Goal: Task Accomplishment & Management: Complete application form

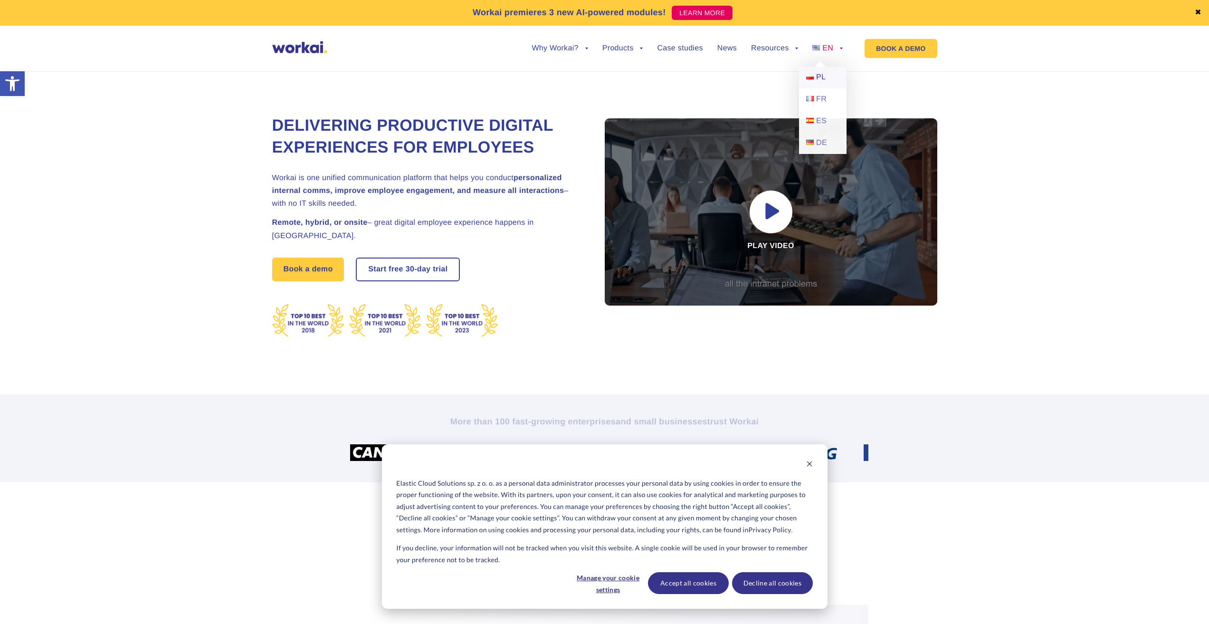
click at [823, 76] on span "PL" at bounding box center [821, 77] width 10 height 8
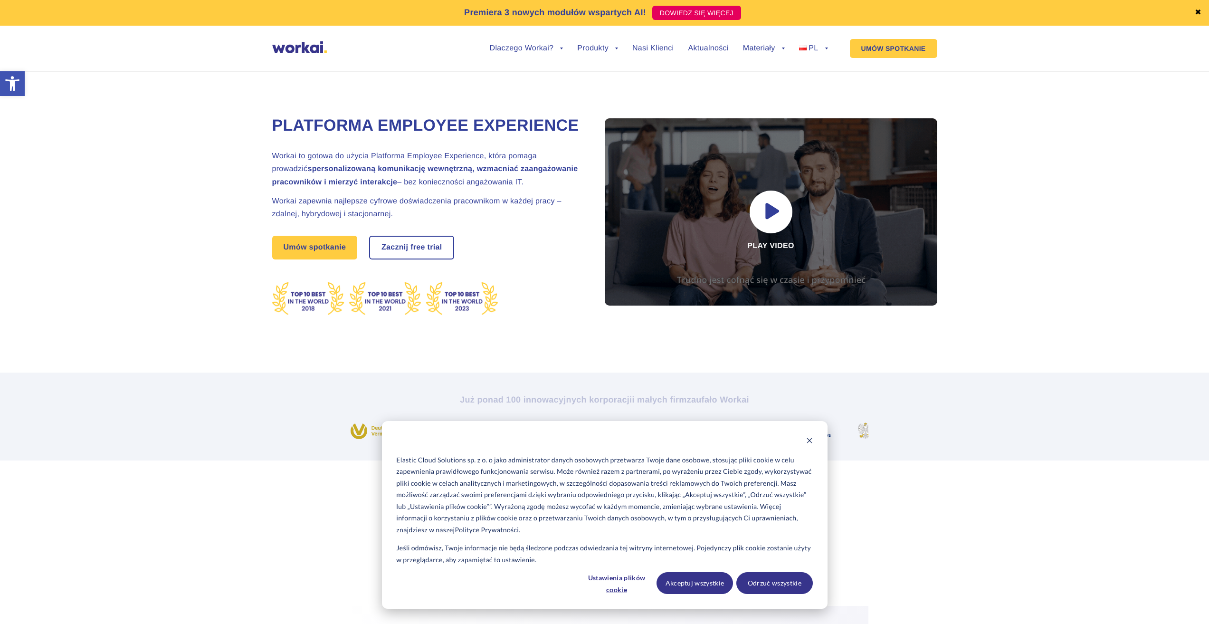
click at [472, 186] on strong "spersonalizowaną komunikację wewnętrzną, wzmacniać zaangażowanie pracowników i …" at bounding box center [425, 175] width 306 height 21
click at [519, 186] on strong "spersonalizowaną komunikację wewnętrzną, wzmacniać zaangażowanie pracowników i …" at bounding box center [425, 175] width 306 height 21
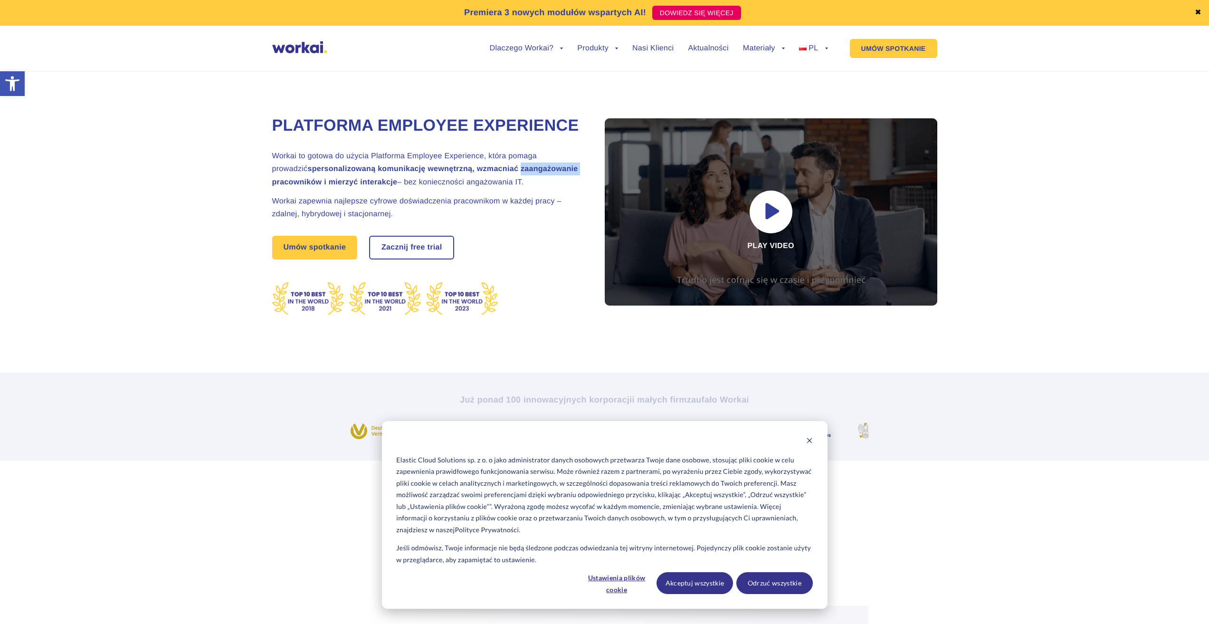
drag, startPoint x: 519, startPoint y: 192, endPoint x: 514, endPoint y: 194, distance: 5.4
click at [518, 186] on strong "spersonalizowaną komunikację wewnętrzną, wzmacniać zaangażowanie pracowników i …" at bounding box center [425, 175] width 306 height 21
click at [294, 186] on strong "spersonalizowaną komunikację wewnętrzną, wzmacniać zaangażowanie pracowników i …" at bounding box center [425, 175] width 306 height 21
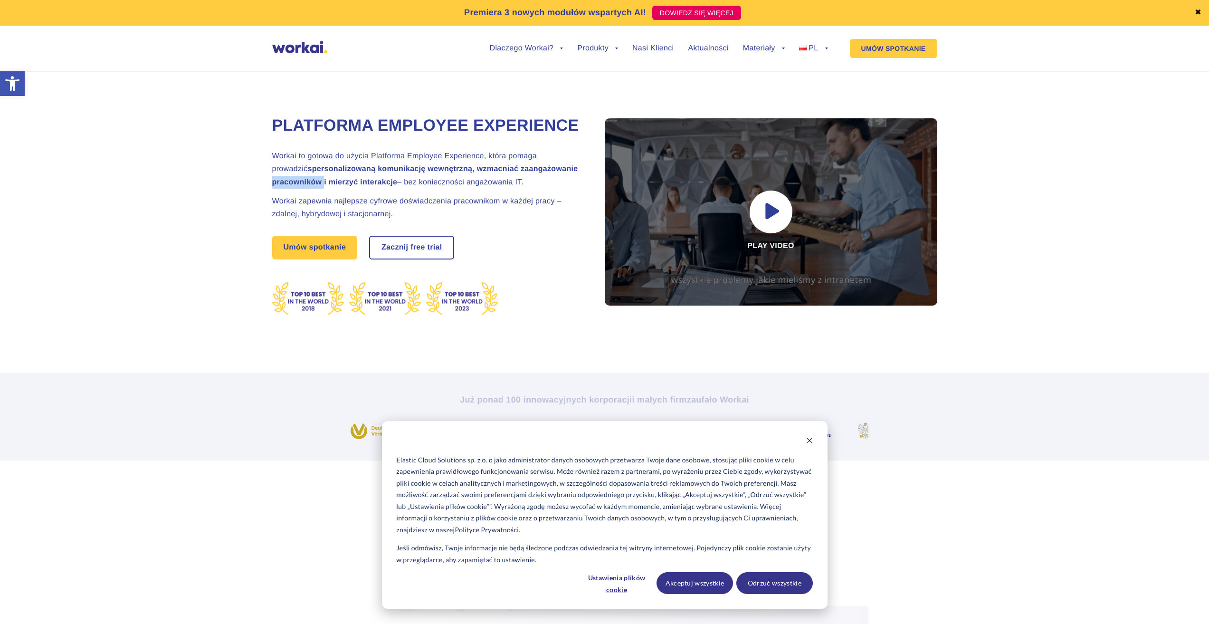
click at [294, 186] on strong "spersonalizowaną komunikację wewnętrzną, wzmacniać zaangażowanie pracowników i …" at bounding box center [425, 175] width 306 height 21
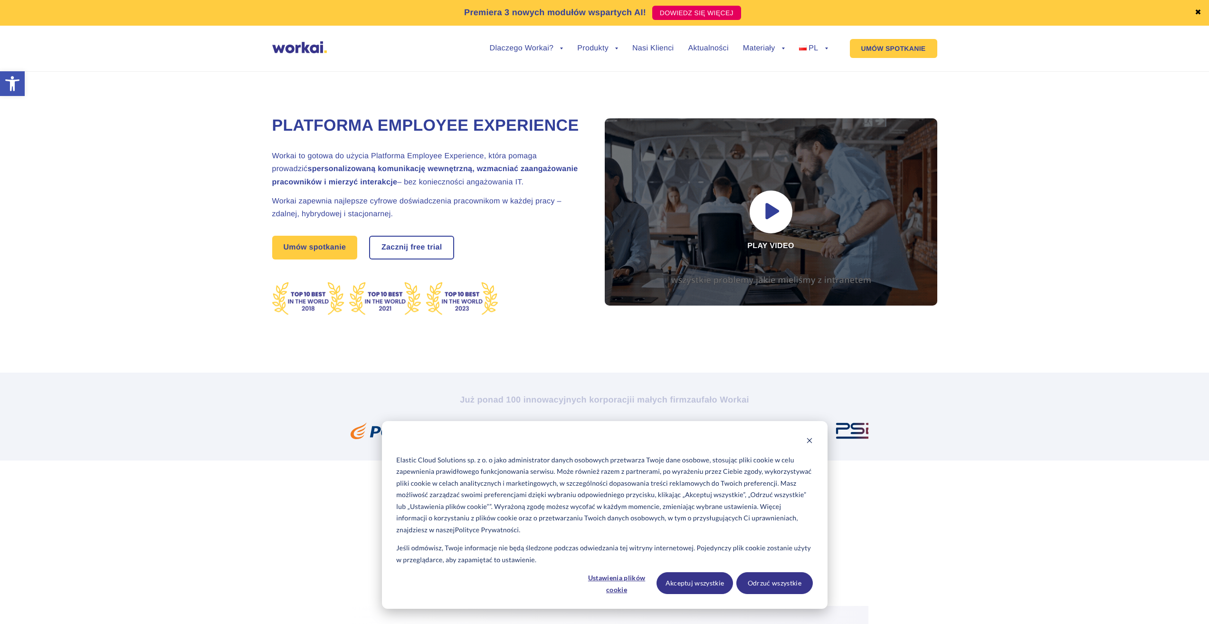
click at [376, 186] on strong "spersonalizowaną komunikację wewnętrzną, wzmacniać zaangażowanie pracowników i …" at bounding box center [425, 175] width 306 height 21
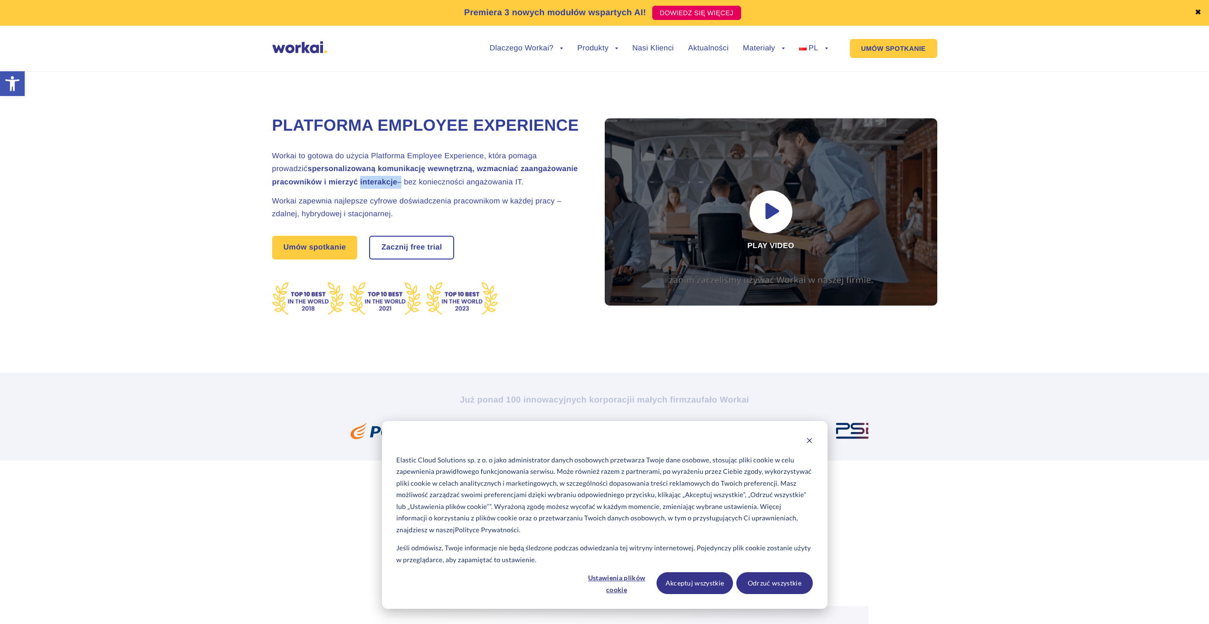
click at [376, 186] on strong "spersonalizowaną komunikację wewnętrzną, wzmacniać zaangażowanie pracowników i …" at bounding box center [425, 175] width 306 height 21
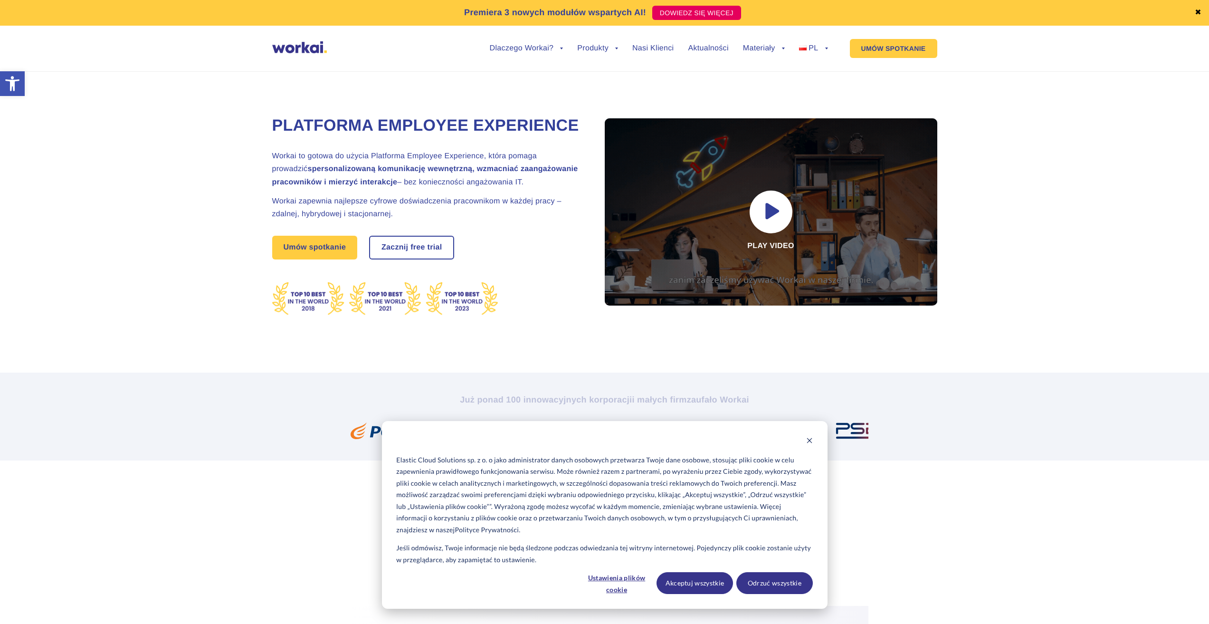
click at [431, 189] on h2 "Workai to gotowa do użycia Platforma Employee Experience, która pomaga prowadzi…" at bounding box center [426, 169] width 309 height 39
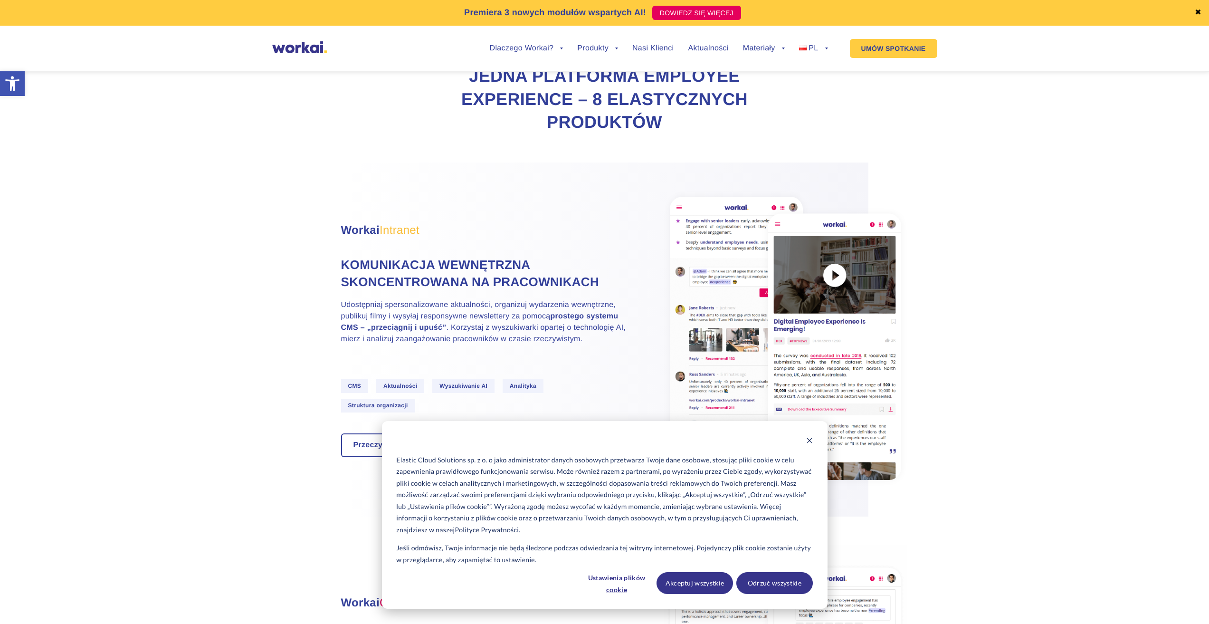
scroll to position [555, 0]
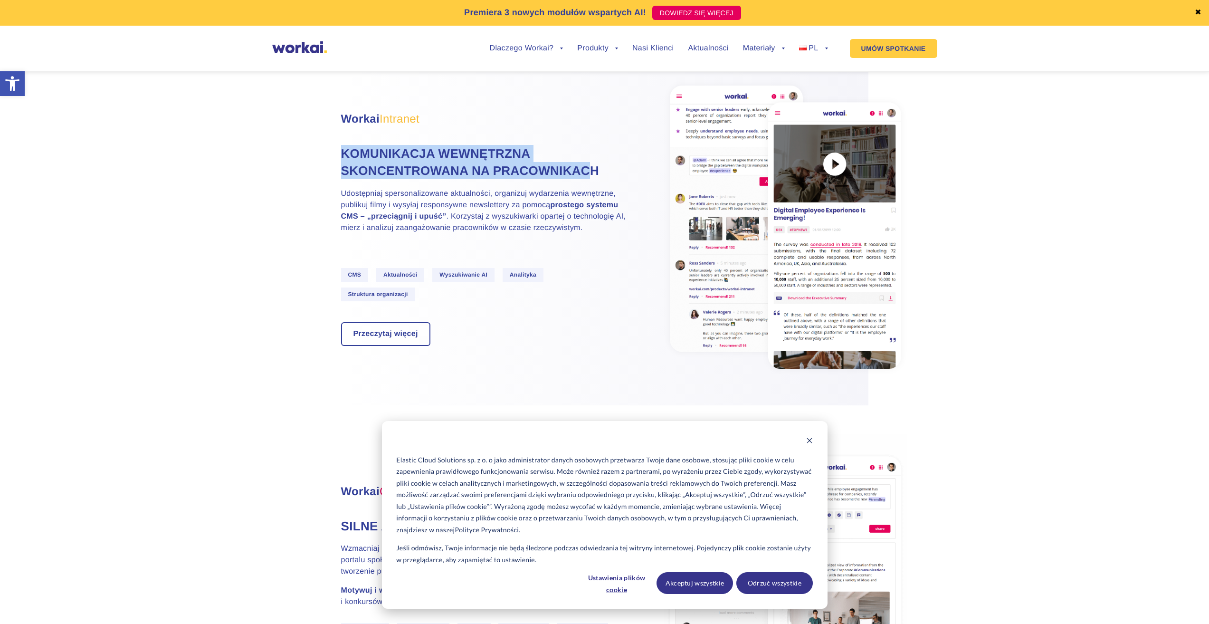
drag, startPoint x: 345, startPoint y: 164, endPoint x: 450, endPoint y: 198, distance: 110.2
click at [450, 180] on h4 "Komunikacja wewnętrzna skoncentrowana na pracownikach" at bounding box center [483, 162] width 285 height 35
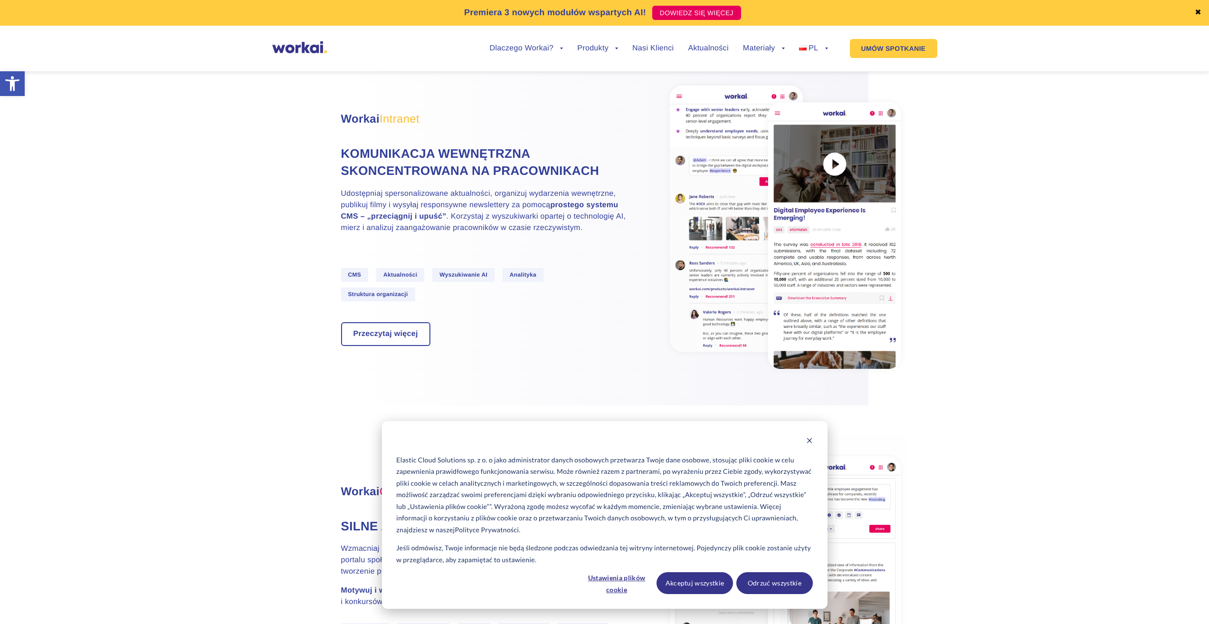
click at [453, 180] on h4 "Komunikacja wewnętrzna skoncentrowana na pracownikach" at bounding box center [483, 162] width 285 height 35
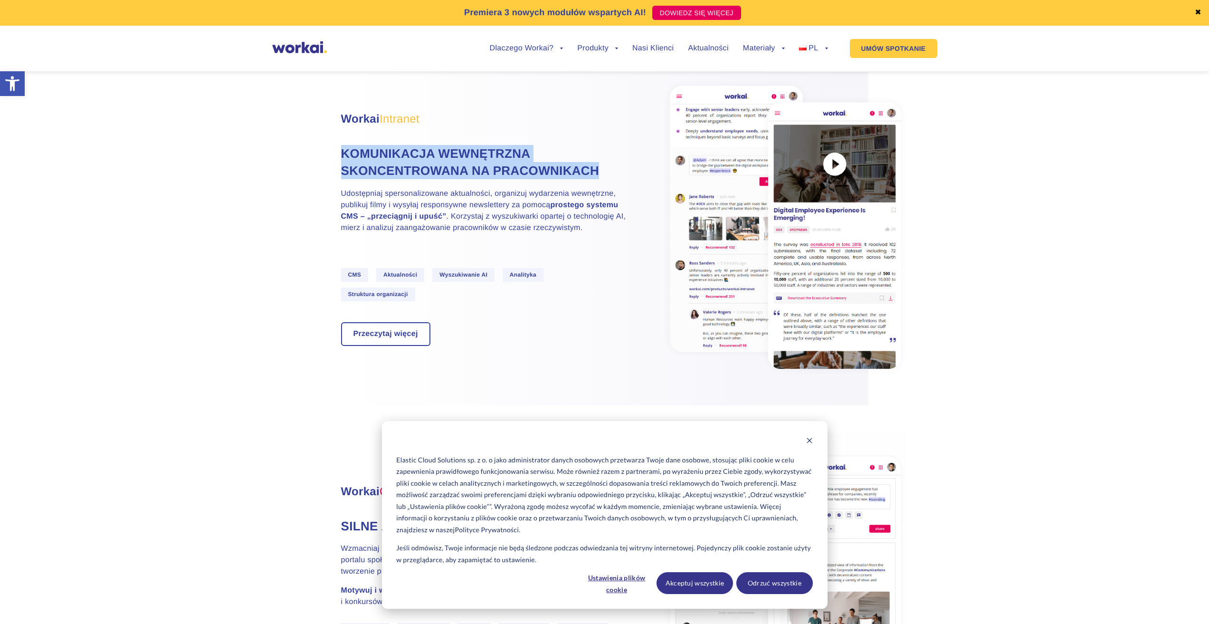
drag, startPoint x: 468, startPoint y: 201, endPoint x: 331, endPoint y: 174, distance: 139.0
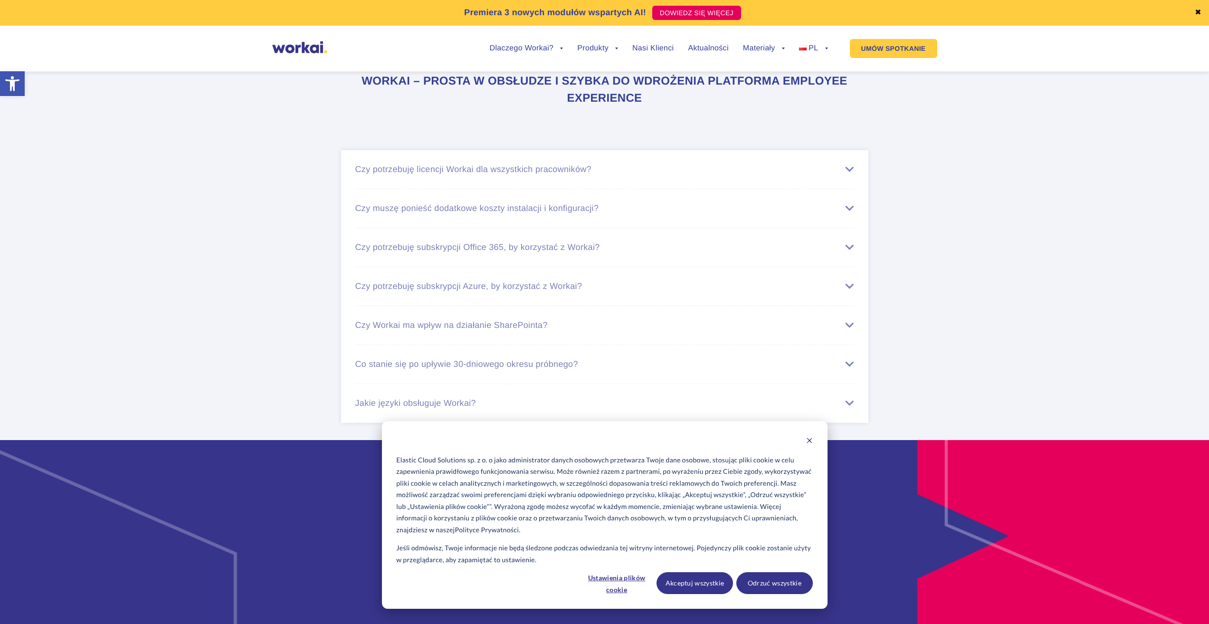
scroll to position [5812, 0]
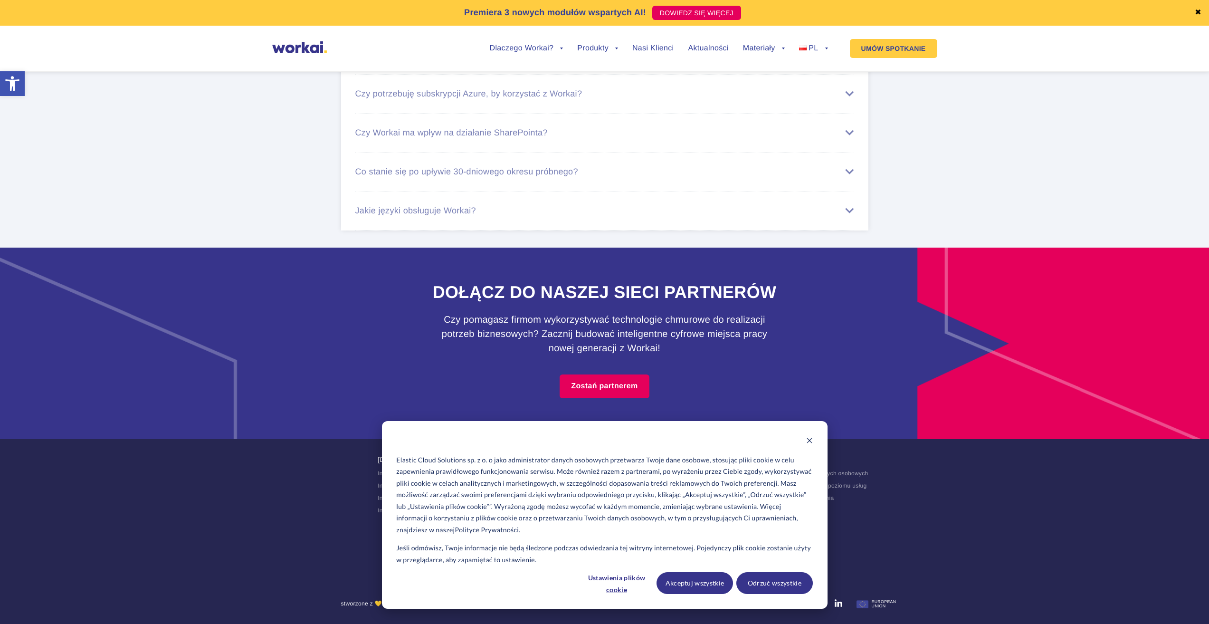
click at [964, 460] on section "Branże Intranet dla administracji rządowej Intranet dla branży finansowej Intra…" at bounding box center [605, 516] width 1190 height 120
click at [580, 533] on link "Kariera" at bounding box center [572, 535] width 19 height 7
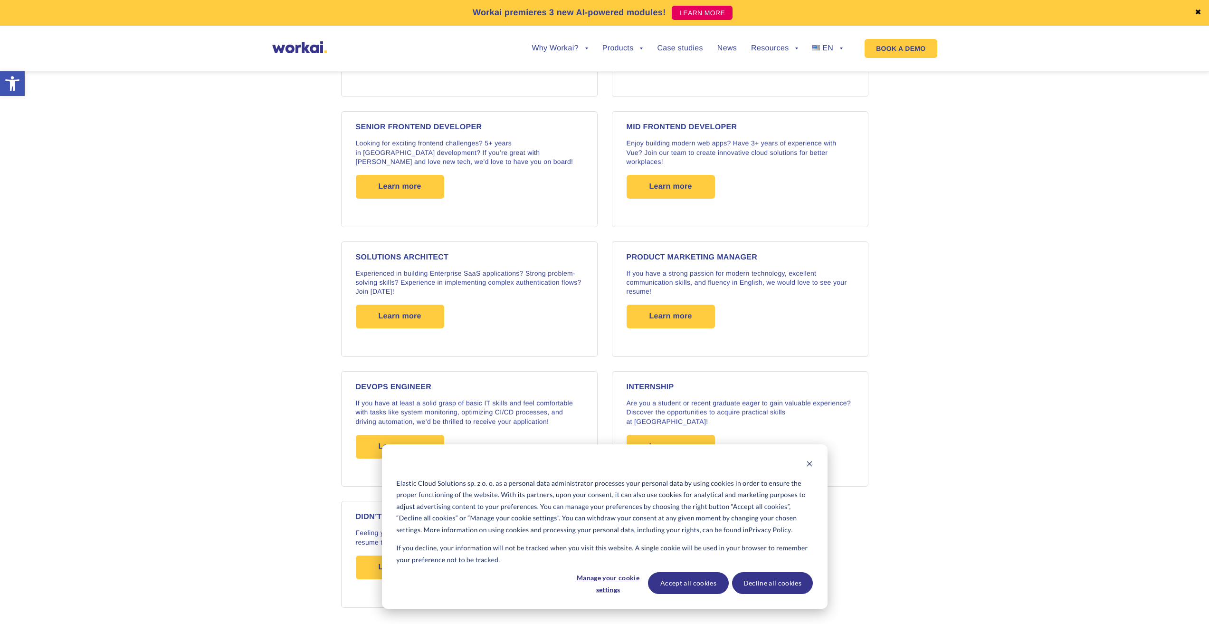
scroll to position [1330, 0]
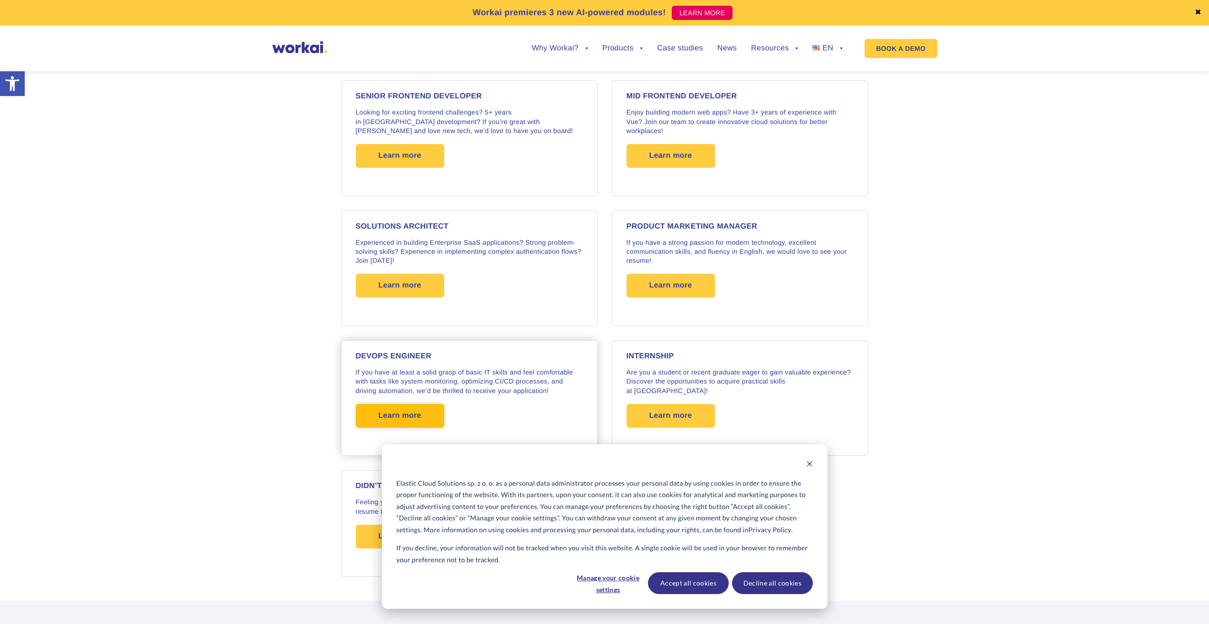
click at [416, 412] on span "Learn more" at bounding box center [400, 416] width 43 height 24
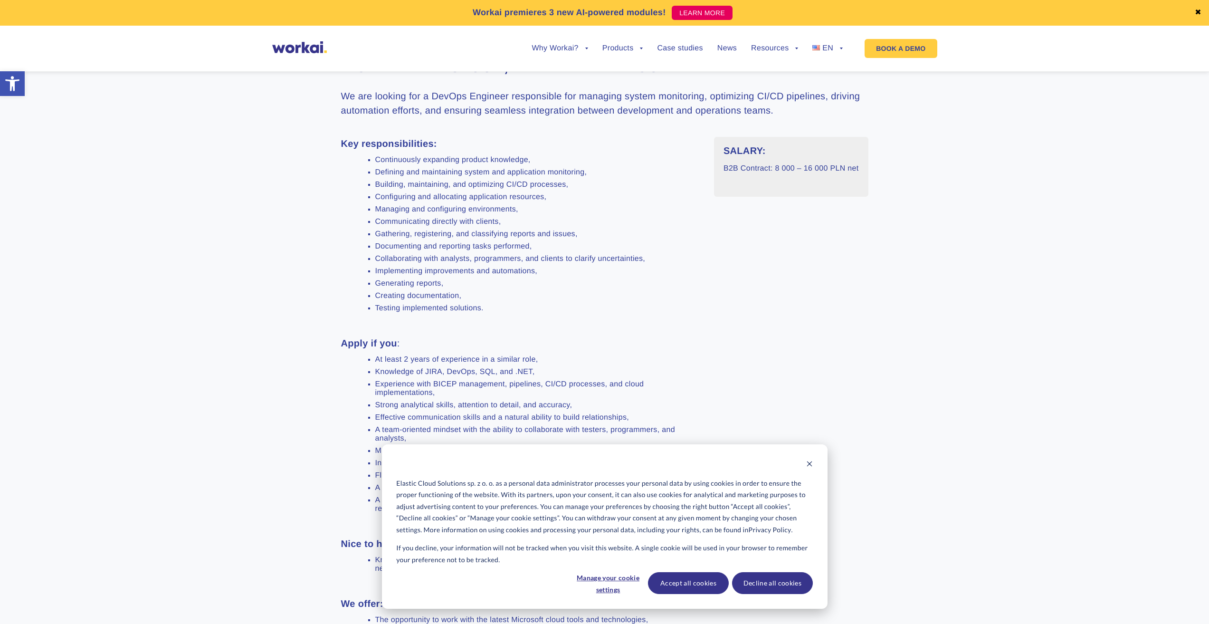
scroll to position [555, 0]
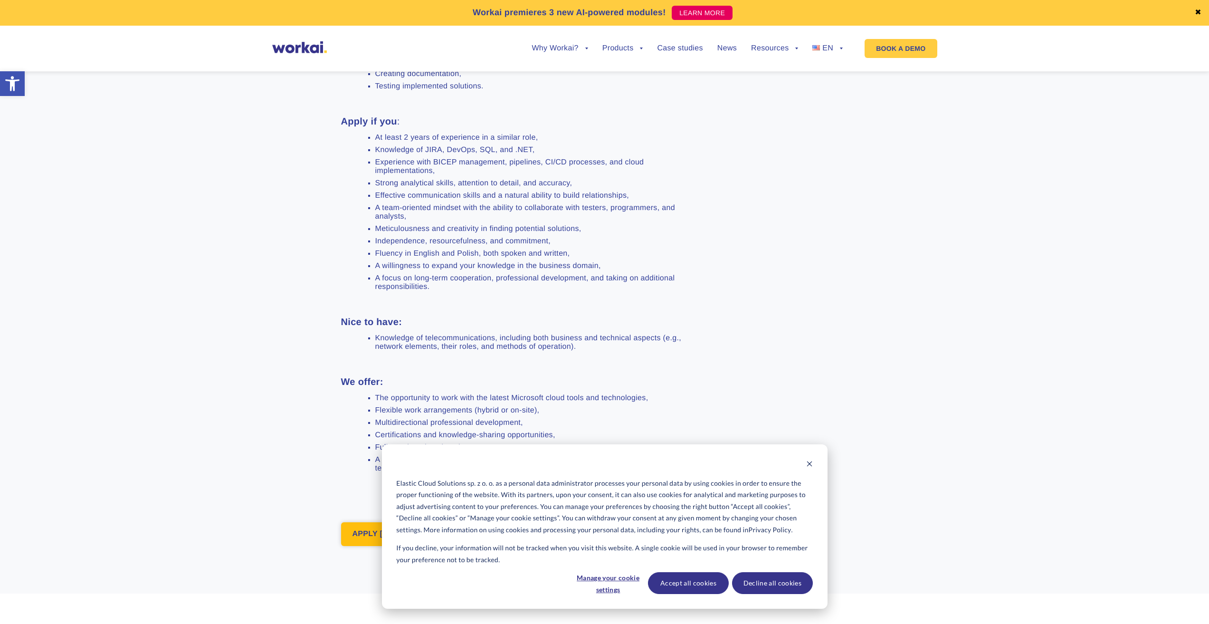
click at [406, 531] on link "APPLY TODAY!" at bounding box center [380, 534] width 79 height 24
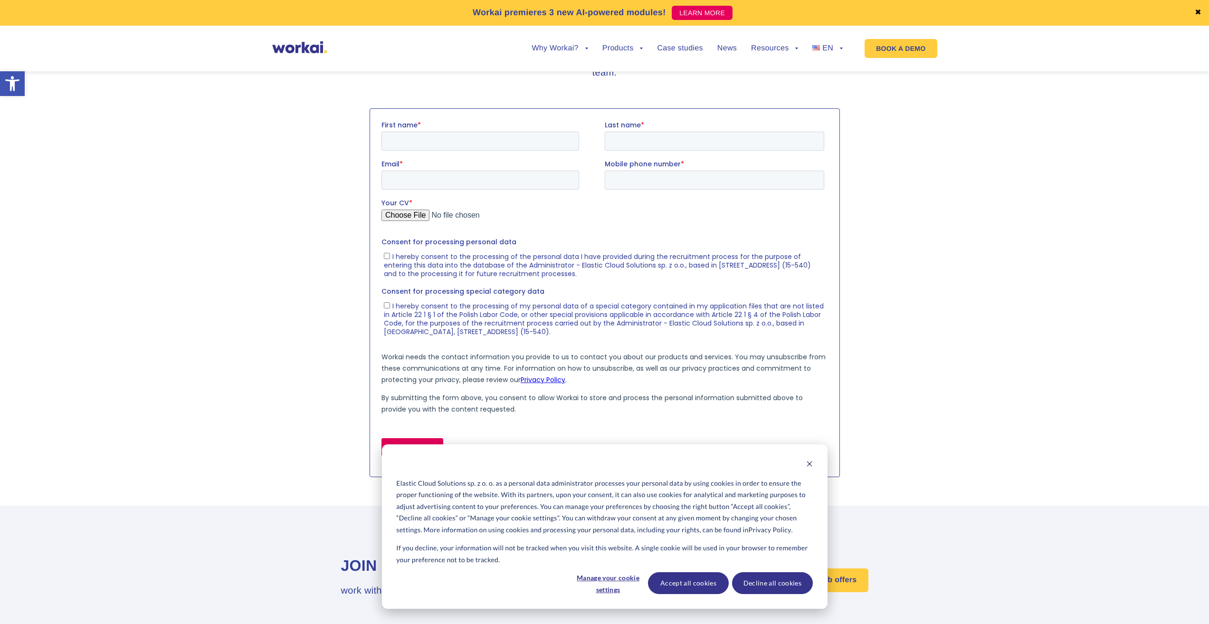
scroll to position [1186, 0]
click at [451, 140] on input "First name *" at bounding box center [480, 140] width 198 height 19
click at [459, 141] on input "First name *" at bounding box center [480, 140] width 198 height 19
type input "У"
type input "Eugeniusz"
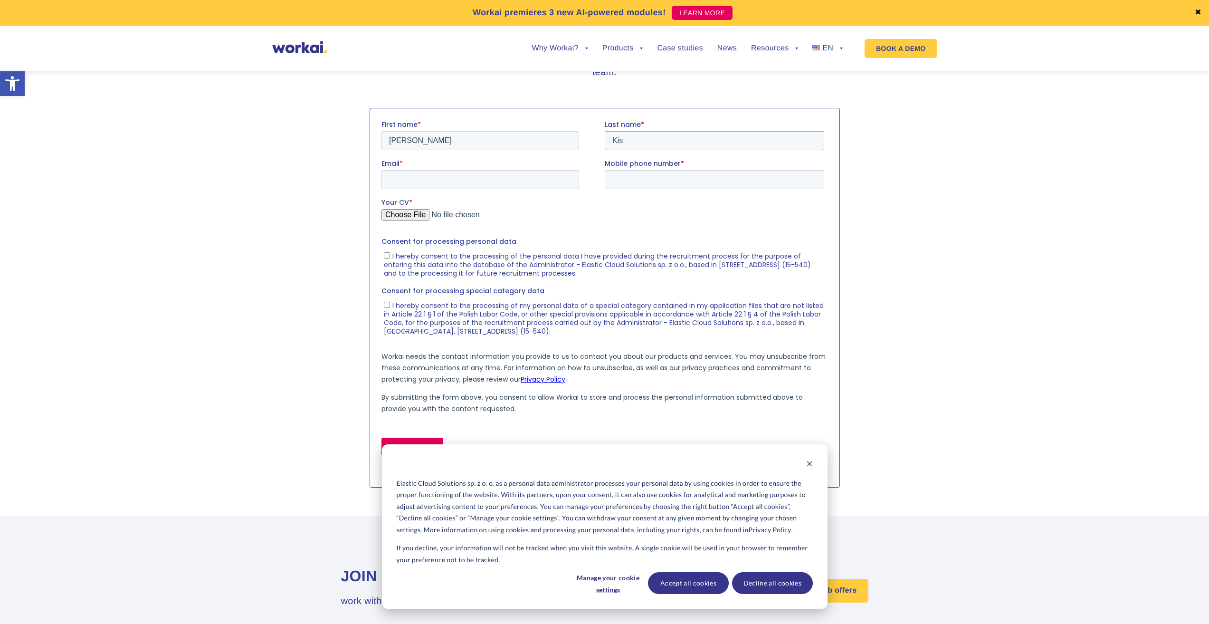
type input "Kis"
click at [415, 169] on div "Email *" at bounding box center [492, 174] width 223 height 30
click at [423, 180] on input "Email *" at bounding box center [480, 179] width 198 height 19
type input "dgviueqrviui23876@gmail.com"
click at [642, 179] on input "Mobile phone number *" at bounding box center [714, 179] width 220 height 19
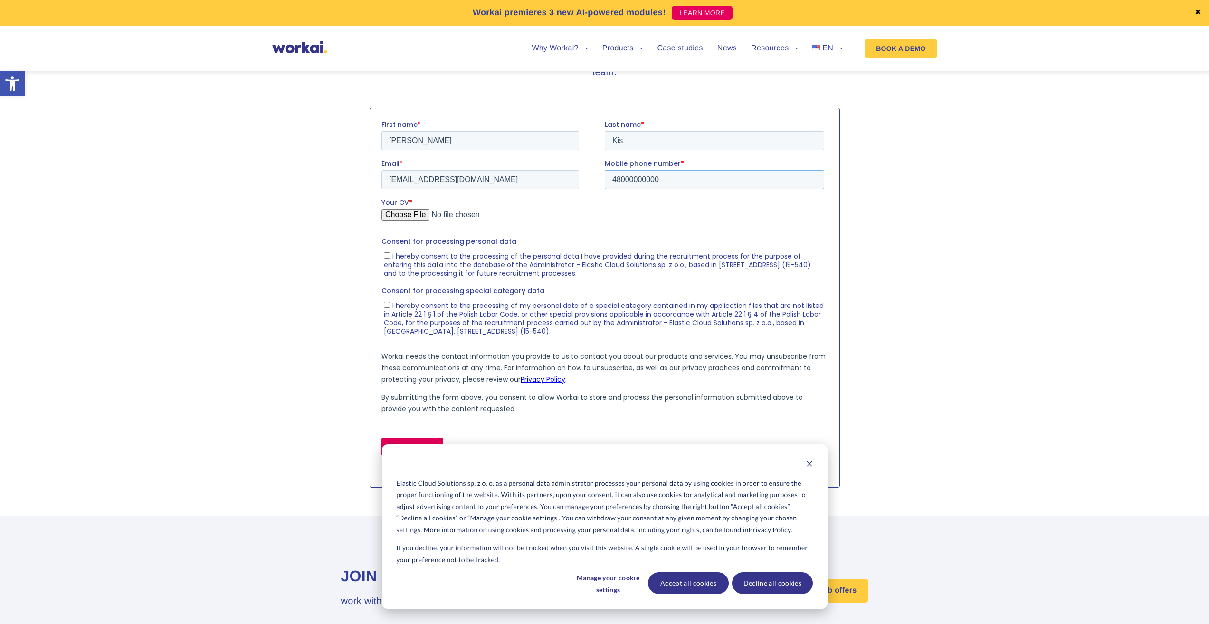
type input "48000000000"
click at [414, 215] on input "Your CV *" at bounding box center [602, 218] width 443 height 19
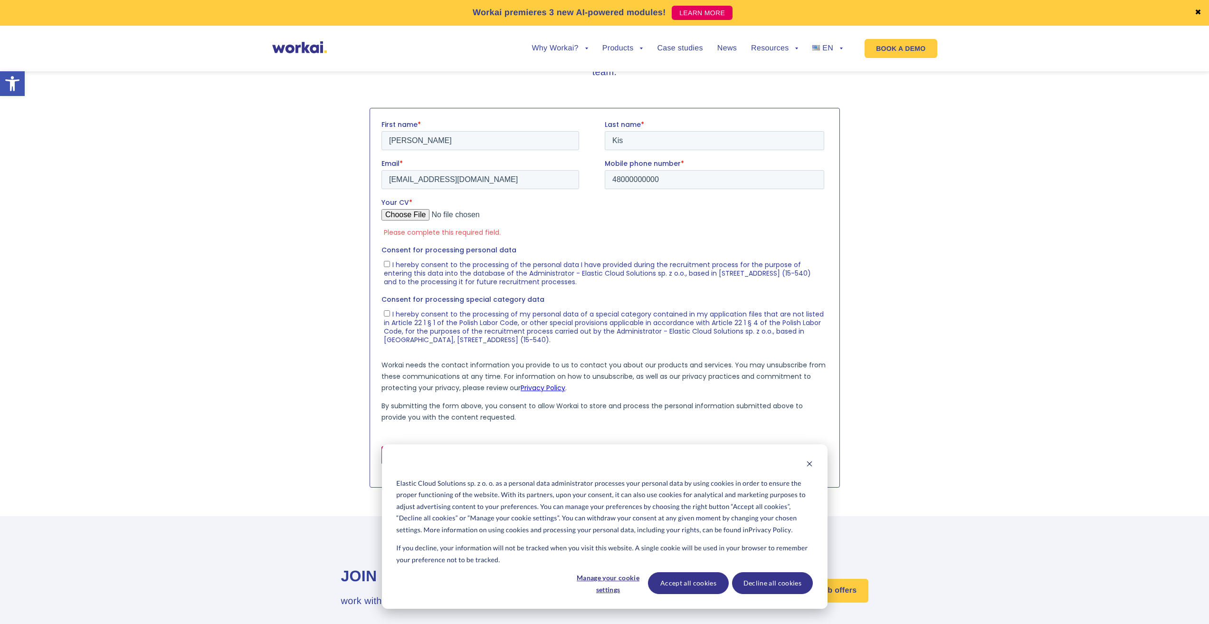
click at [404, 216] on input "Your CV *" at bounding box center [602, 218] width 443 height 19
type input "C:\fakepath\CV_Eugeniusz_Kisielewski.pdf"
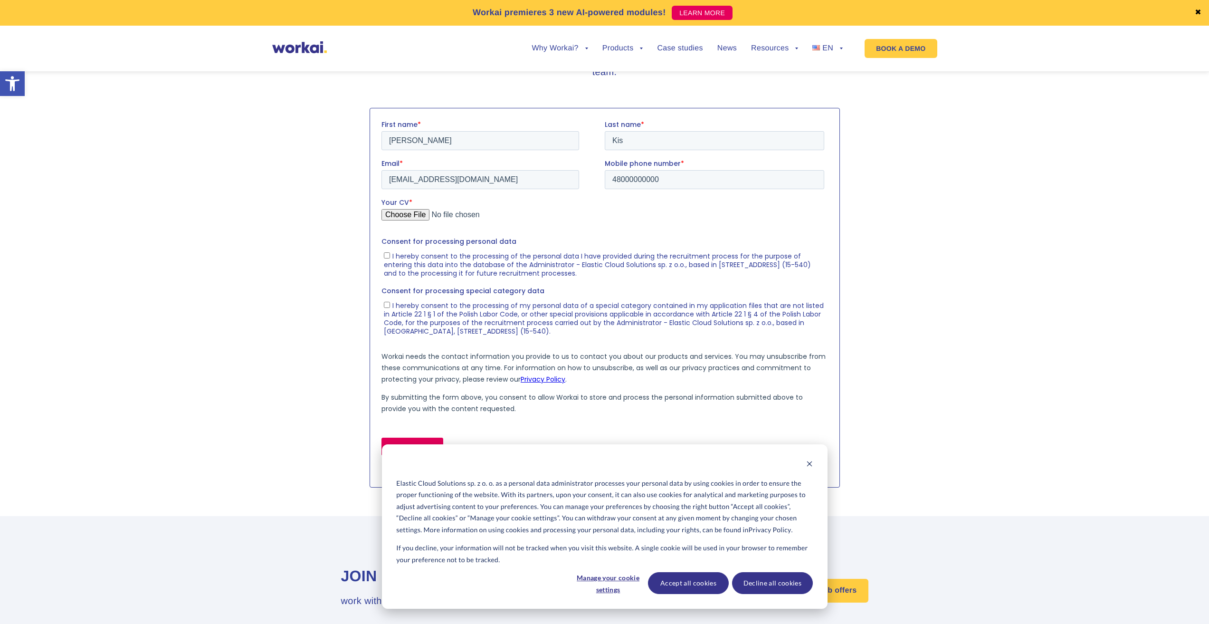
click at [385, 254] on input "I hereby consent to the processing of the personal data I have provided during …" at bounding box center [386, 255] width 6 height 6
checkbox input "true"
drag, startPoint x: 381, startPoint y: 292, endPoint x: 537, endPoint y: 290, distance: 156.3
click at [537, 290] on label "Consent for processing special category data" at bounding box center [604, 291] width 447 height 10
click at [471, 241] on span "Consent for processing personal data" at bounding box center [448, 242] width 135 height 10
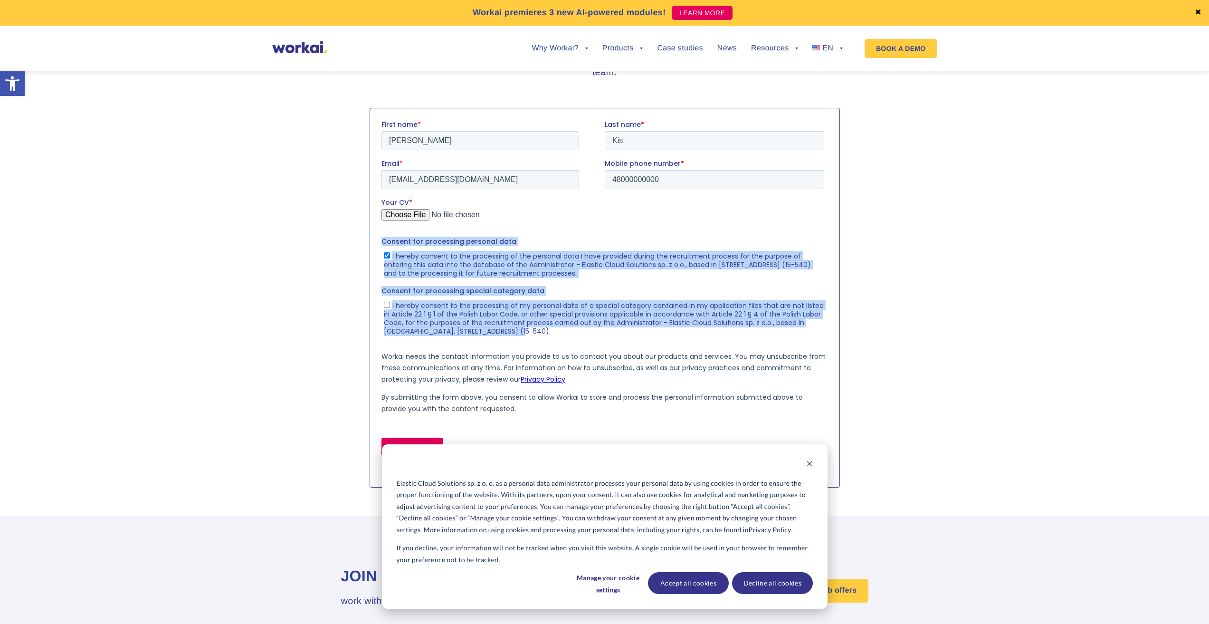
drag, startPoint x: 518, startPoint y: 329, endPoint x: 760, endPoint y: 352, distance: 242.9
click html "First name * Eugeniusz Last name * Kis Email * dgviueqrviui23876@gmail.com Mobi…"
copy form "Consent for processing personal data I hereby consent to the processing of the …"
click at [574, 281] on fieldset "Consent for processing personal data I hereby consent to the processing of the …" at bounding box center [604, 261] width 447 height 49
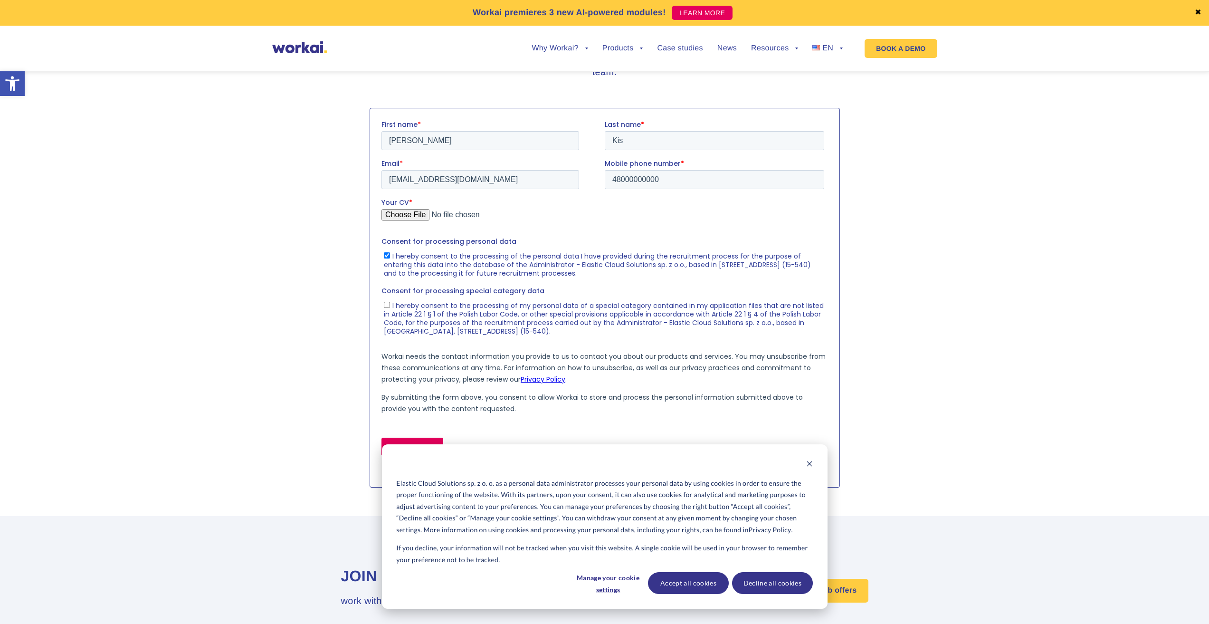
click at [419, 445] on input "APPLY NOW!" at bounding box center [412, 447] width 62 height 18
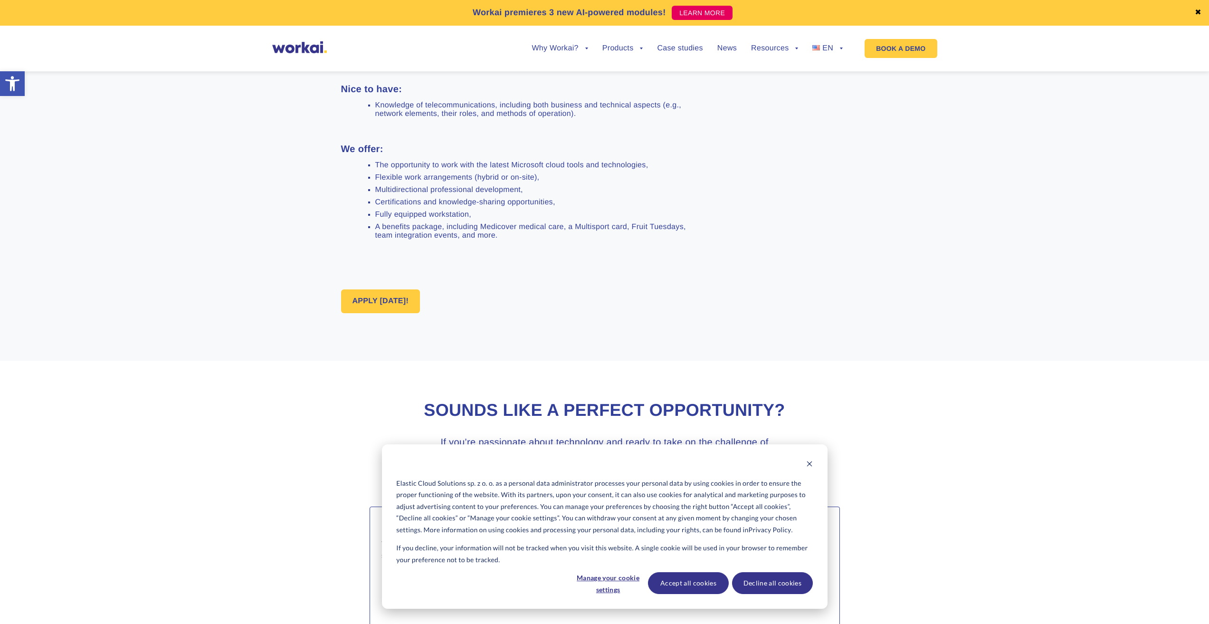
scroll to position [742, 0]
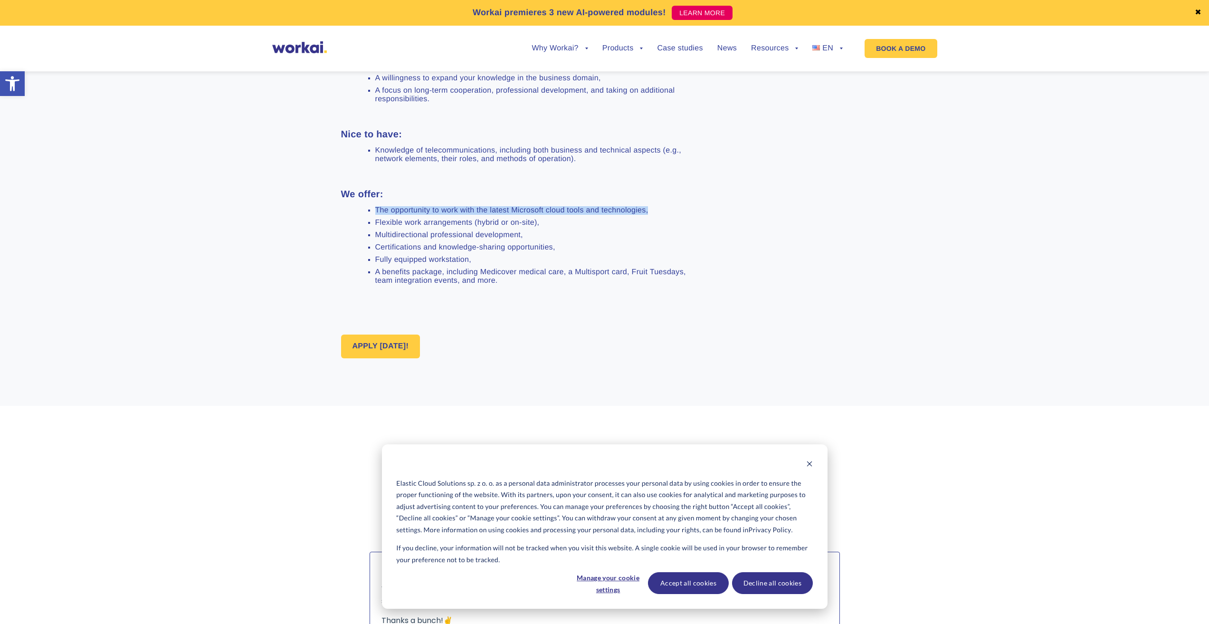
drag, startPoint x: 375, startPoint y: 210, endPoint x: 648, endPoint y: 212, distance: 273.2
click at [648, 212] on li "The opportunity to work with the latest Microsoft cloud tools and technologies," at bounding box center [537, 210] width 325 height 9
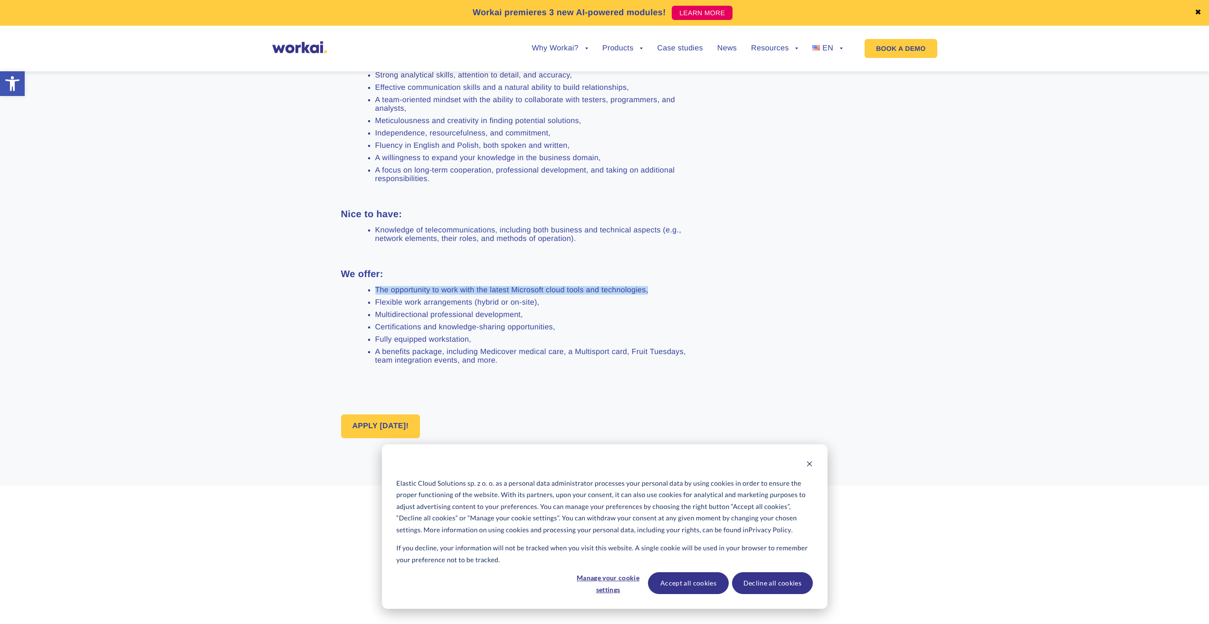
scroll to position [632, 0]
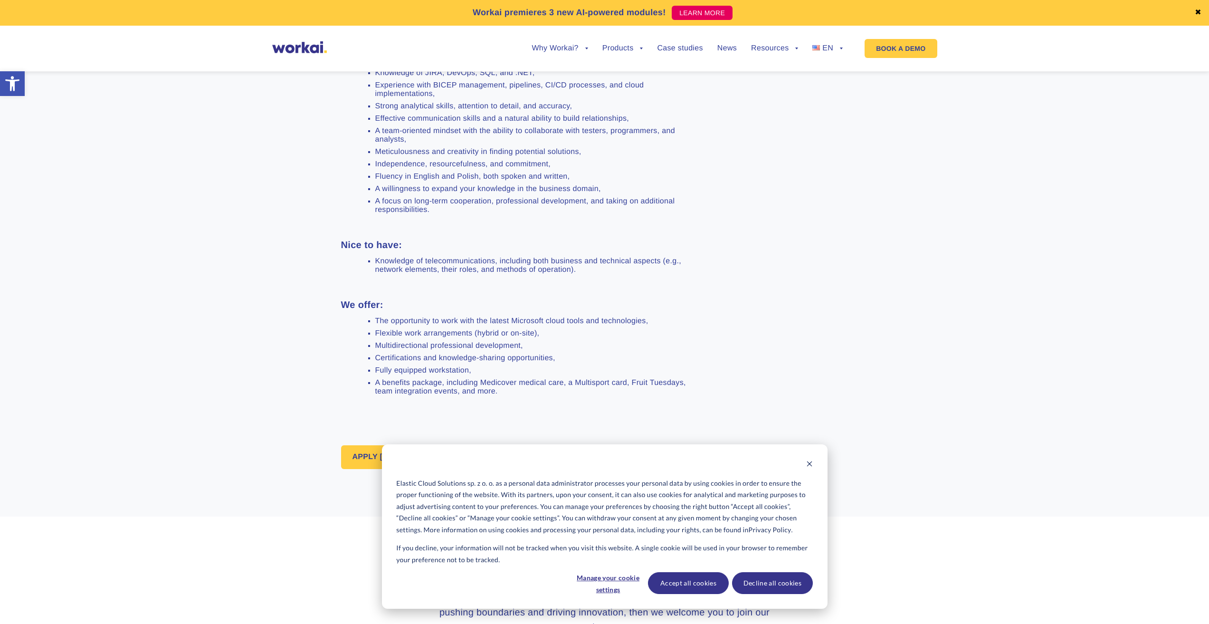
click at [413, 335] on li "Flexible work arrangements (hybrid or on-site)," at bounding box center [537, 333] width 325 height 9
click at [606, 361] on li "Certifications and knowledge-sharing opportunities," at bounding box center [537, 358] width 325 height 9
drag, startPoint x: 516, startPoint y: 349, endPoint x: 368, endPoint y: 350, distance: 147.8
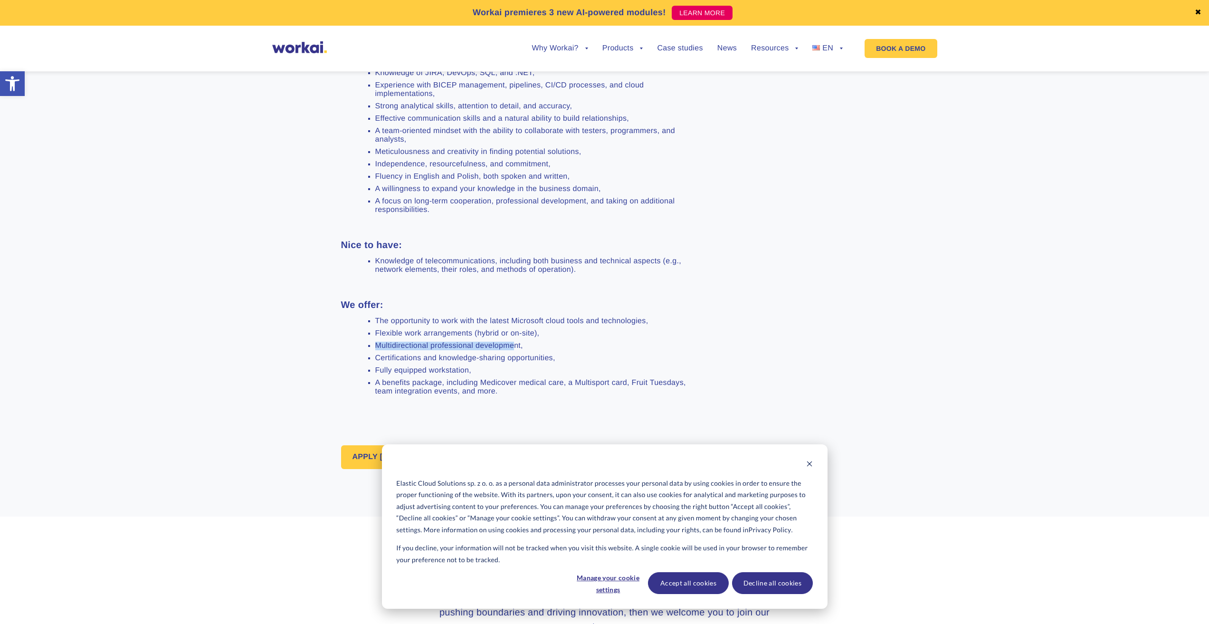
click at [375, 350] on li "Multidirectional professional development," at bounding box center [537, 346] width 325 height 9
click at [388, 343] on li "Multidirectional professional development," at bounding box center [537, 346] width 325 height 9
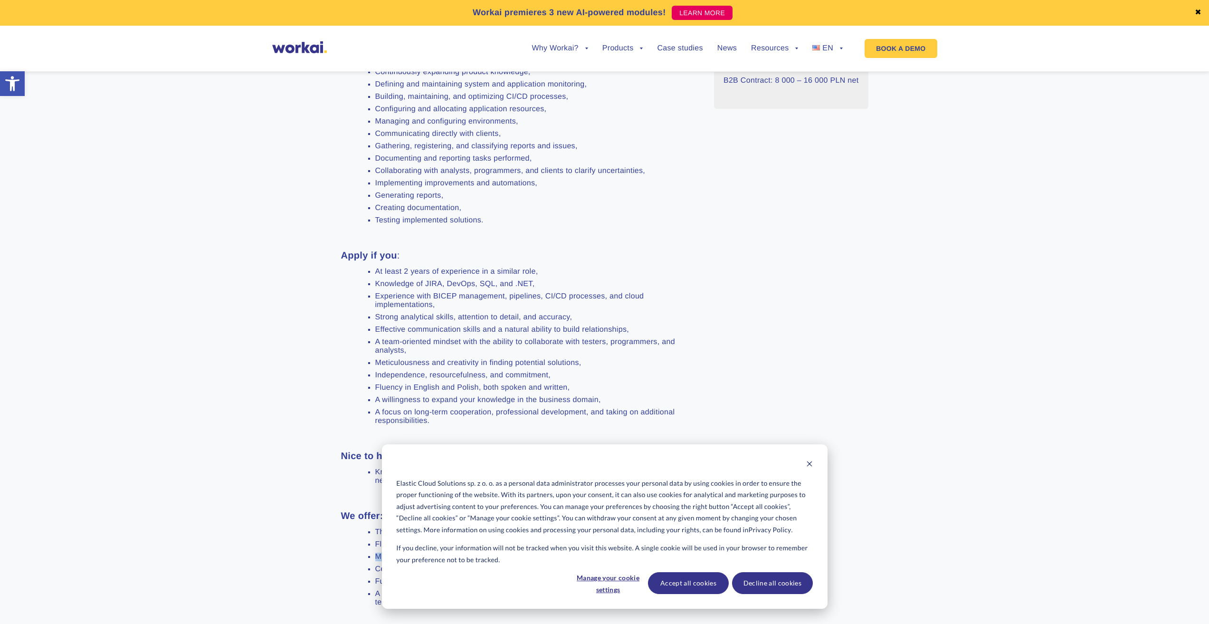
scroll to position [665, 0]
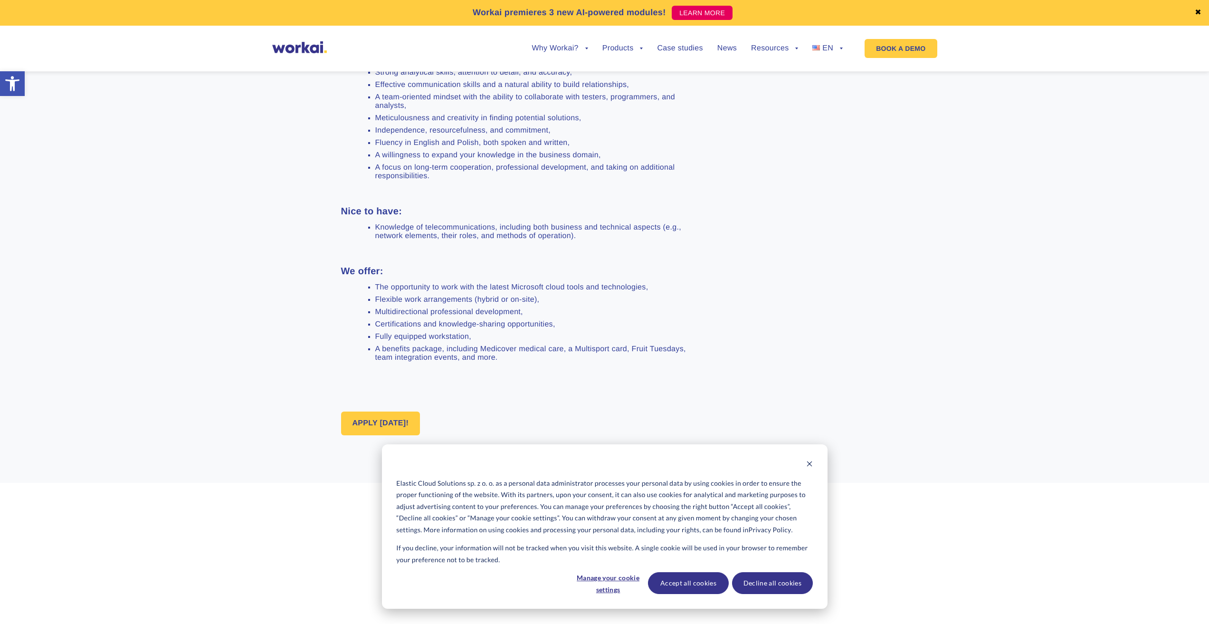
click at [500, 327] on li "Certifications and knowledge-sharing opportunities," at bounding box center [537, 324] width 325 height 9
drag, startPoint x: 555, startPoint y: 321, endPoint x: 371, endPoint y: 324, distance: 183.9
click at [371, 324] on ul "The opportunity to work with the latest Microsoft cloud tools and technologies,…" at bounding box center [532, 322] width 336 height 79
click at [371, 323] on ul "The opportunity to work with the latest Microsoft cloud tools and technologies,…" at bounding box center [532, 322] width 336 height 79
drag, startPoint x: 375, startPoint y: 337, endPoint x: 479, endPoint y: 335, distance: 104.6
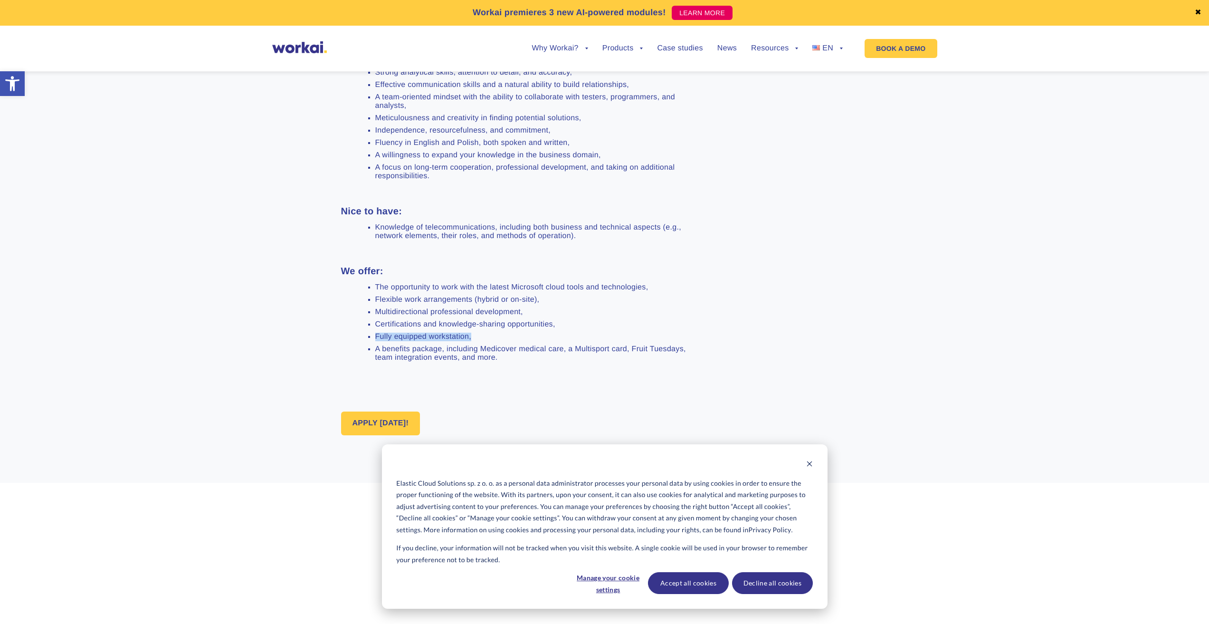
click at [479, 335] on li "Fully equipped workstation," at bounding box center [537, 337] width 325 height 9
drag, startPoint x: 472, startPoint y: 351, endPoint x: 410, endPoint y: 351, distance: 62.7
click at [471, 351] on li "A benefits package, including Medicover medical care, a Multisport card, Fruit …" at bounding box center [537, 353] width 325 height 17
drag, startPoint x: 375, startPoint y: 350, endPoint x: 480, endPoint y: 344, distance: 104.7
click at [492, 356] on li "A benefits package, including Medicover medical care, a Multisport card, Fruit …" at bounding box center [537, 353] width 325 height 17
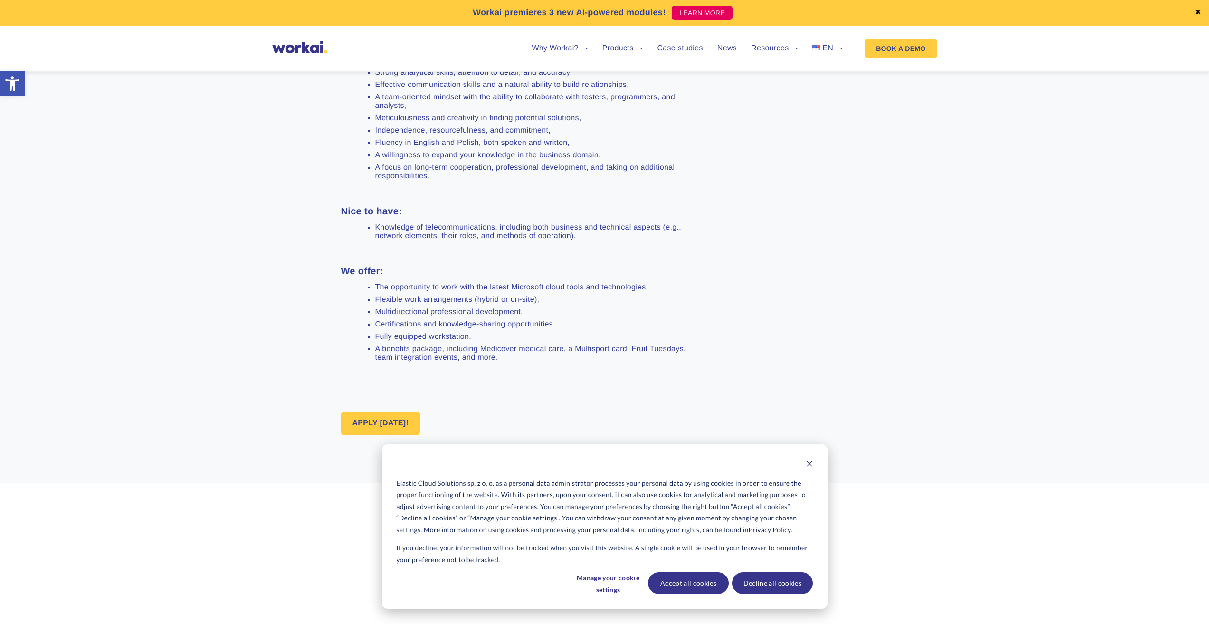
click at [506, 359] on li "A benefits package, including Medicover medical care, a Multisport card, Fruit …" at bounding box center [537, 353] width 325 height 17
drag, startPoint x: 512, startPoint y: 357, endPoint x: 377, endPoint y: 352, distance: 135.0
click at [377, 352] on li "A benefits package, including Medicover medical care, a Multisport card, Fruit …" at bounding box center [537, 353] width 325 height 17
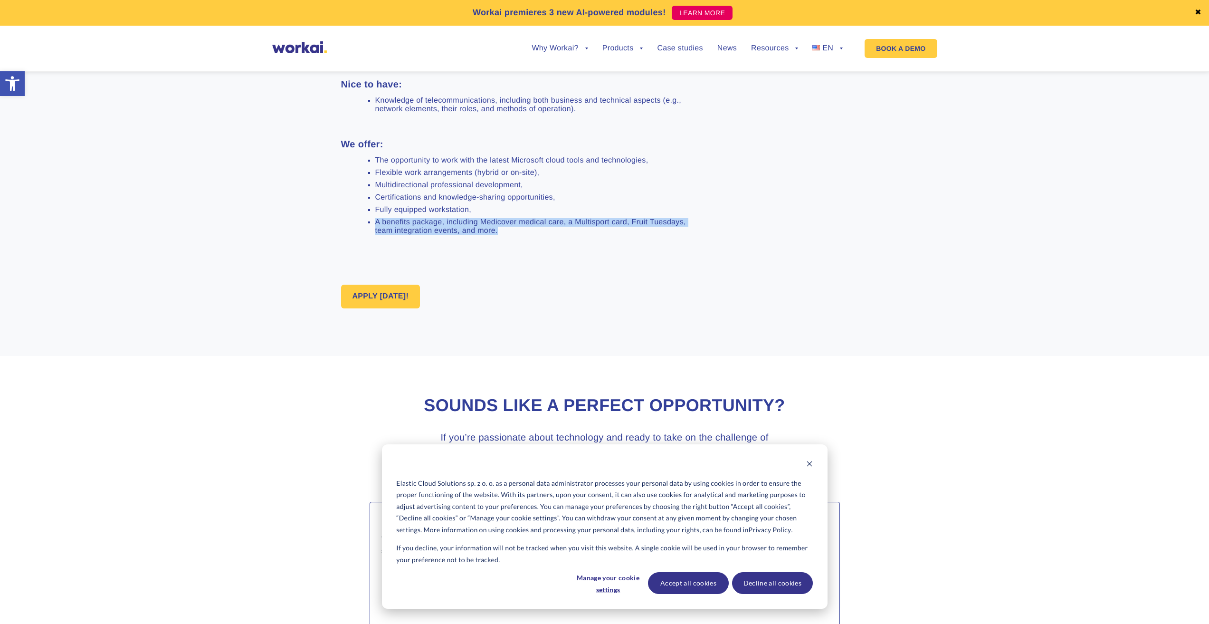
scroll to position [887, 0]
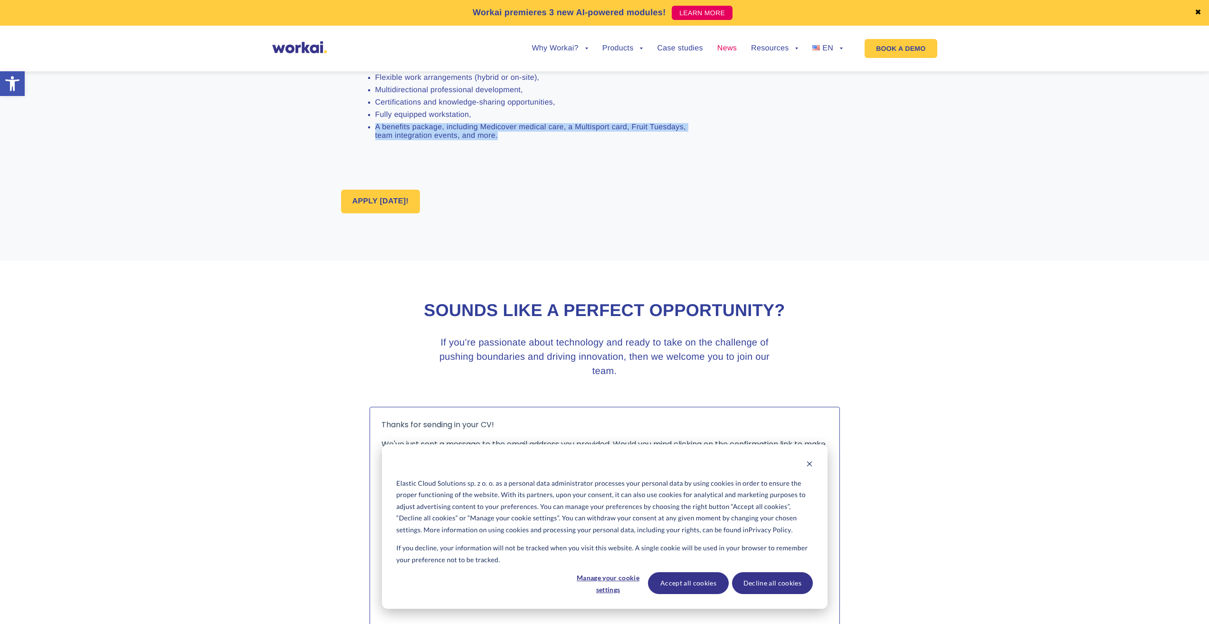
click at [732, 49] on link "News" at bounding box center [727, 49] width 19 height 8
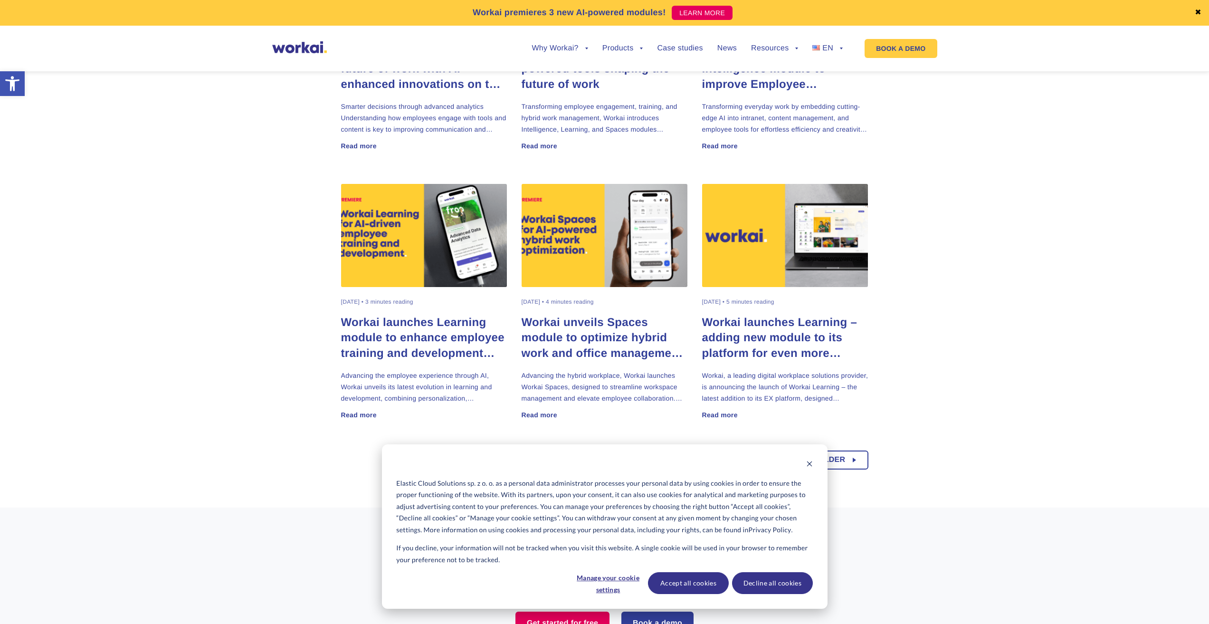
scroll to position [665, 0]
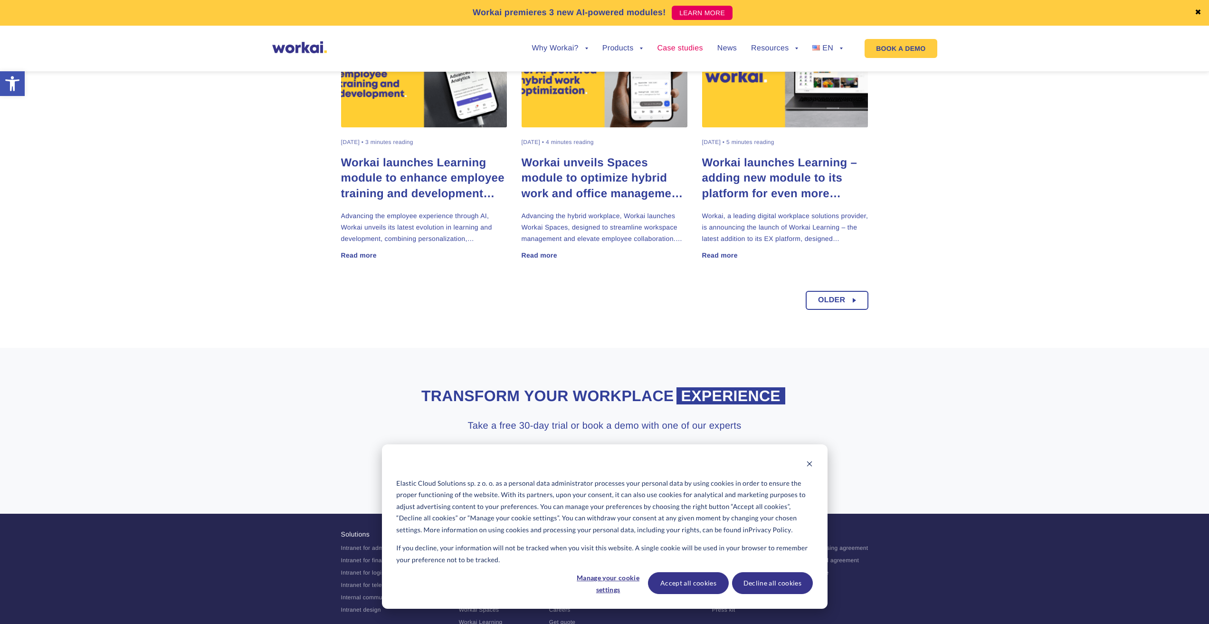
click at [687, 46] on link "Case studies" at bounding box center [680, 49] width 46 height 8
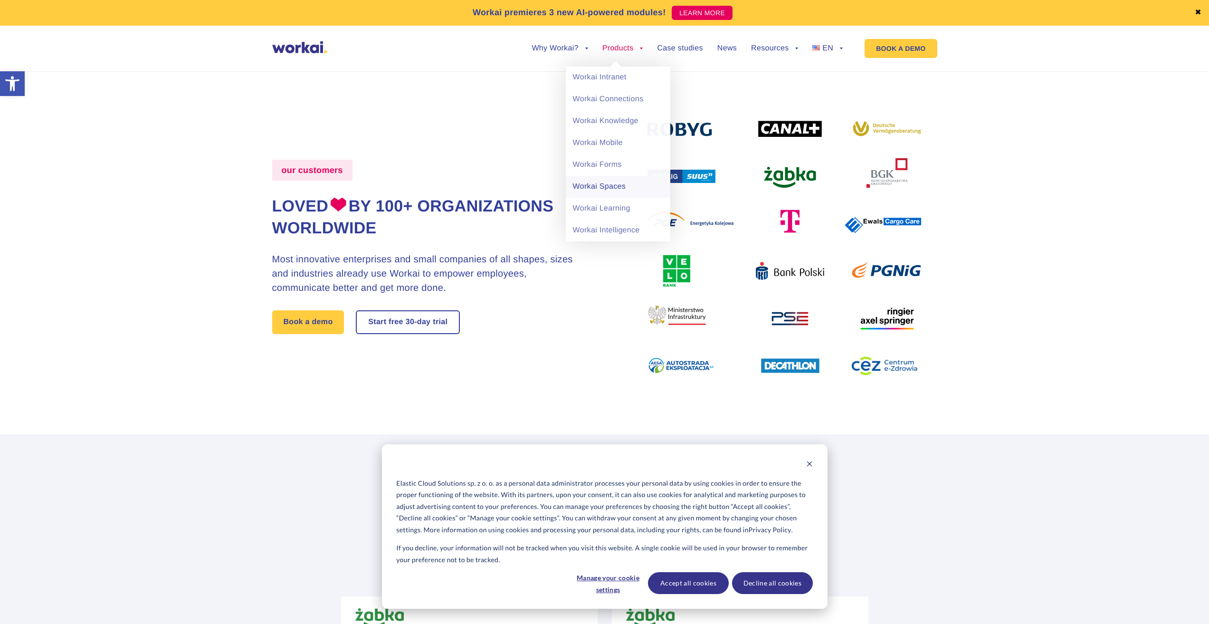
click at [626, 190] on link "Workai Spaces" at bounding box center [618, 187] width 105 height 22
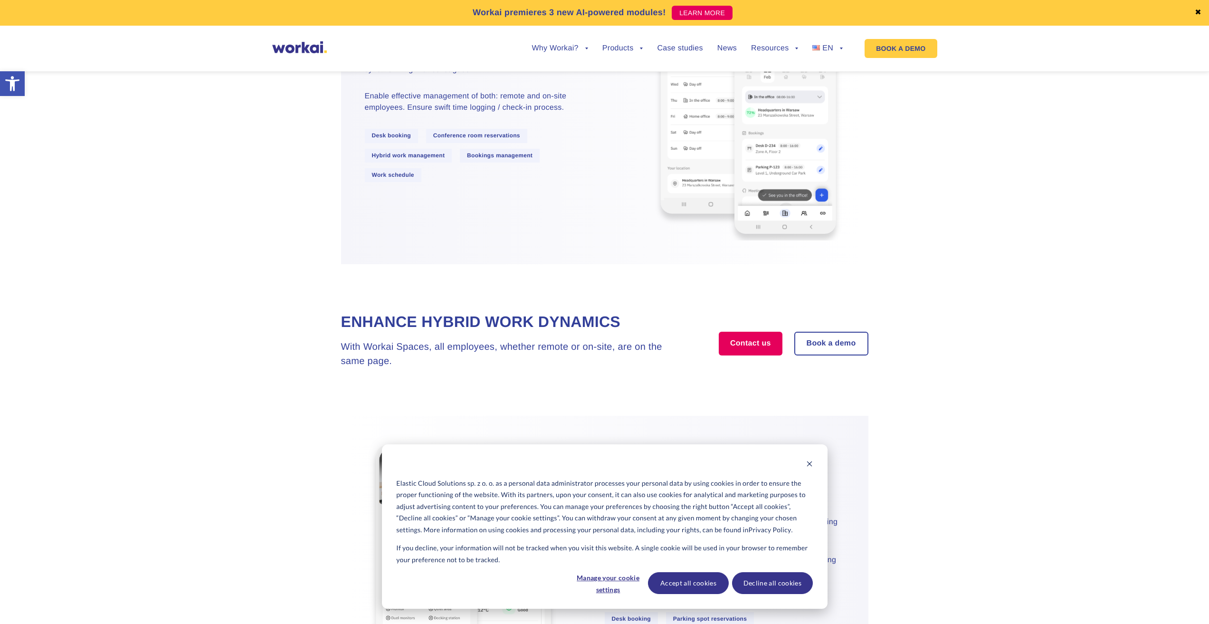
scroll to position [222, 0]
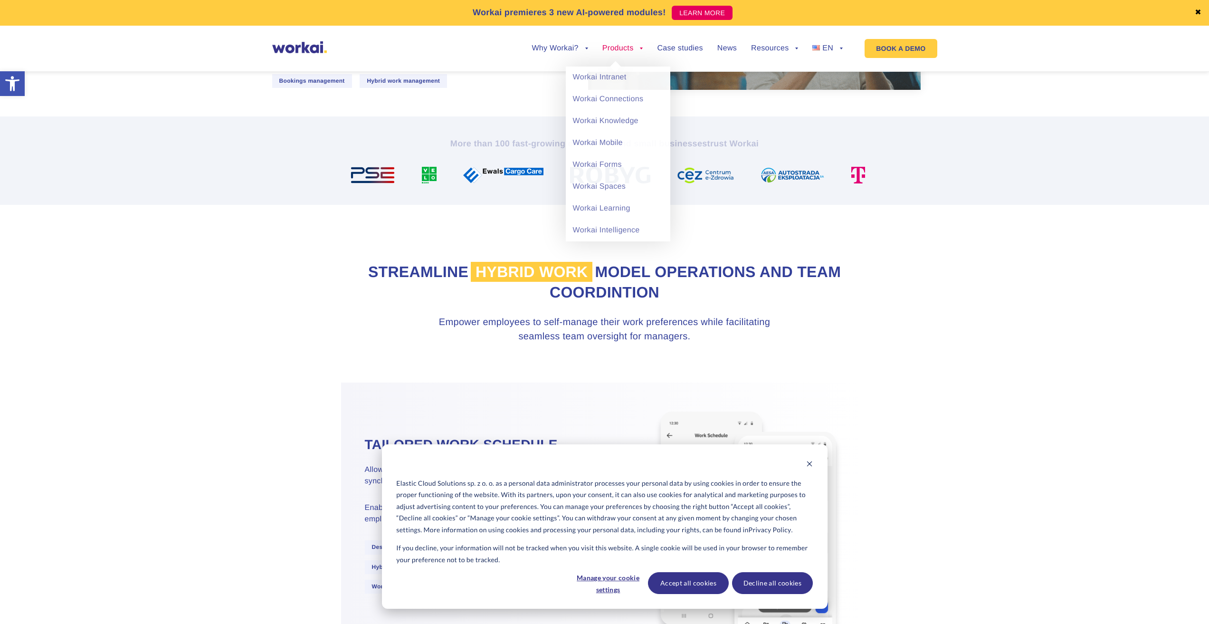
click at [619, 48] on link "Products" at bounding box center [623, 49] width 41 height 8
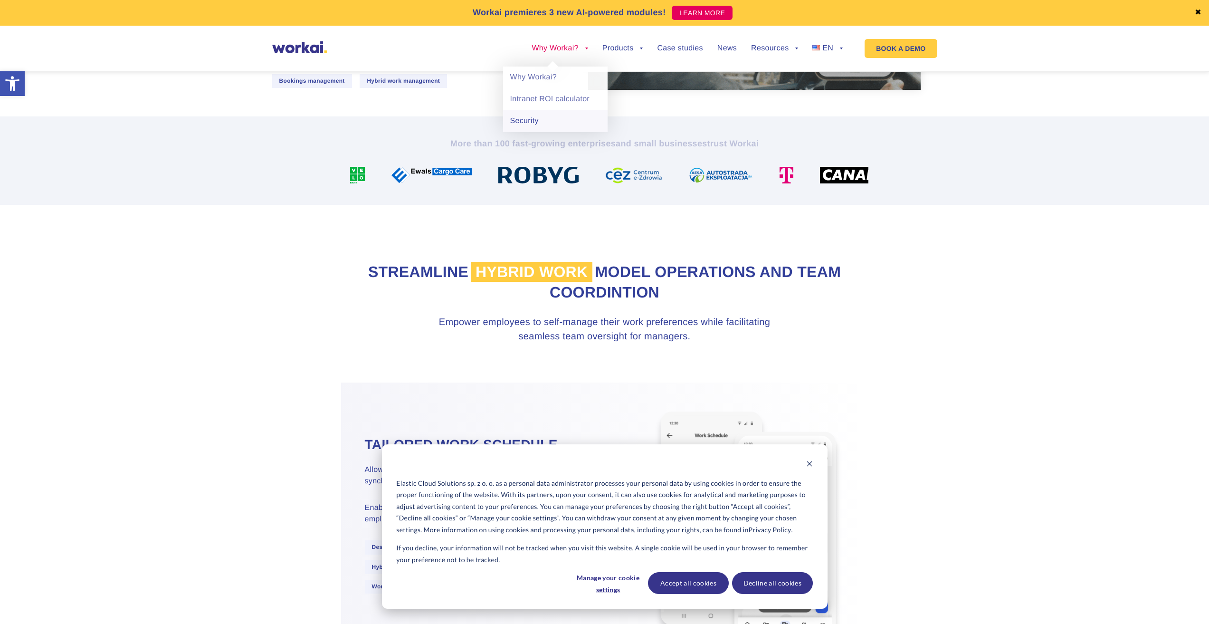
click at [544, 122] on link "Security" at bounding box center [555, 121] width 105 height 22
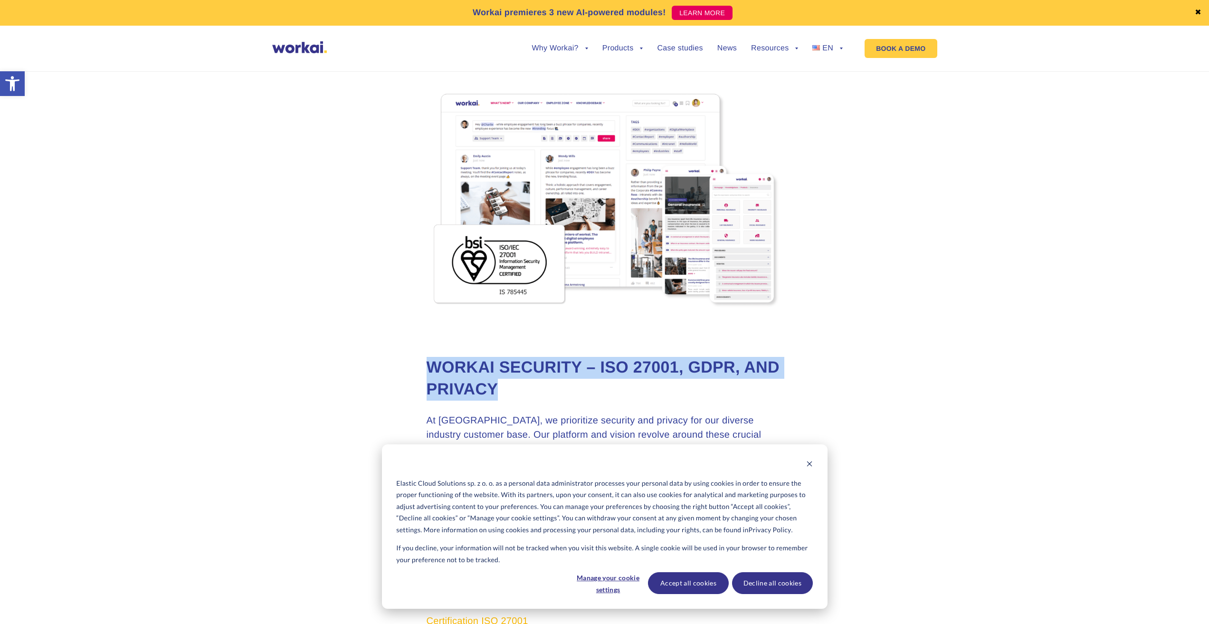
drag, startPoint x: 425, startPoint y: 363, endPoint x: 554, endPoint y: 381, distance: 130.1
click at [563, 385] on h1 "Workai Security – ISO 27001, GDPR, and Privacy" at bounding box center [605, 379] width 356 height 44
drag, startPoint x: 572, startPoint y: 385, endPoint x: 424, endPoint y: 366, distance: 148.9
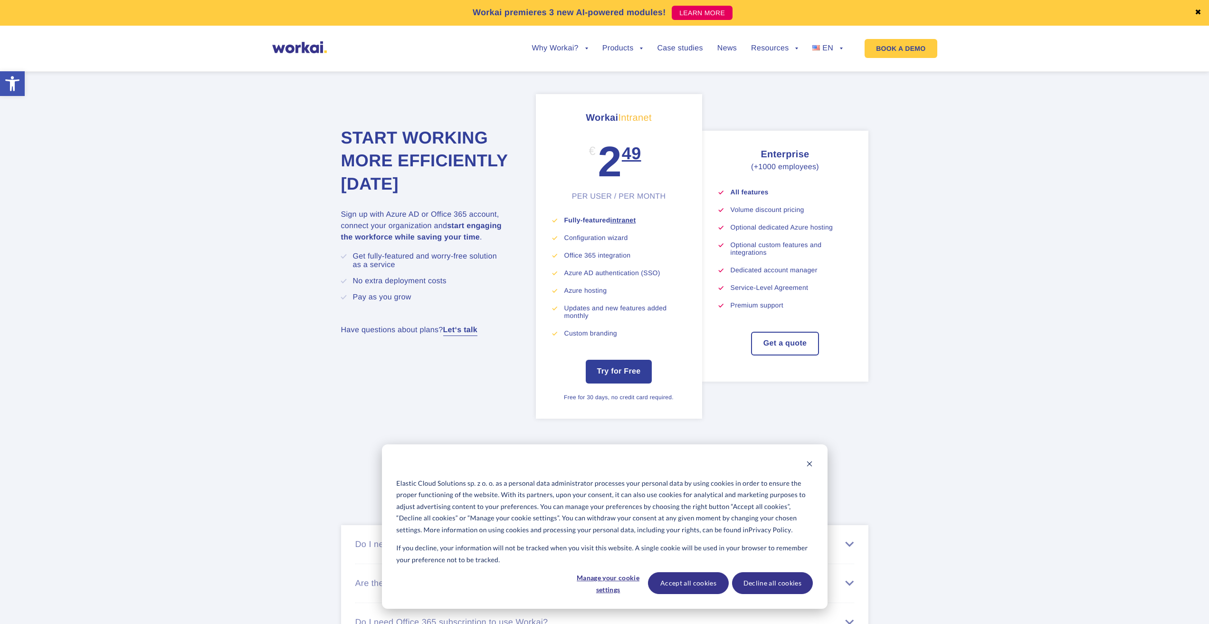
scroll to position [5100, 0]
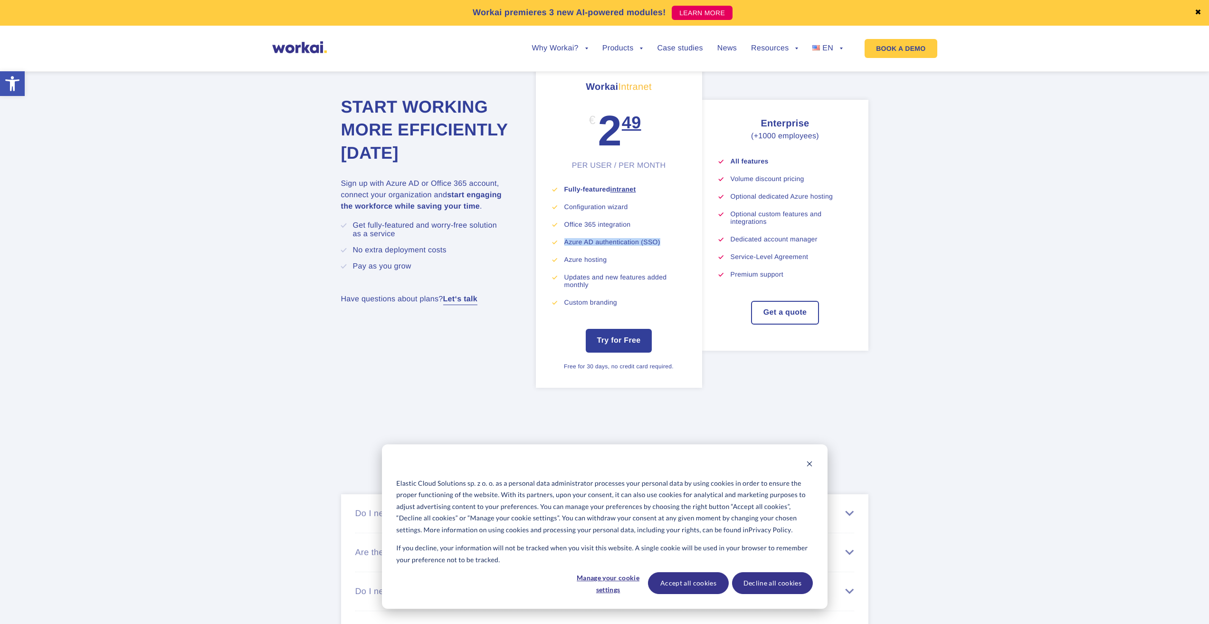
drag, startPoint x: 660, startPoint y: 248, endPoint x: 562, endPoint y: 250, distance: 98.9
click at [565, 246] on li "Azure AD authentication (SSO)" at bounding box center [625, 242] width 121 height 8
click at [574, 271] on ul "Fully-featured intranet Configuration wizard Office 365 integration Azure AD au…" at bounding box center [619, 245] width 133 height 121
drag, startPoint x: 611, startPoint y: 264, endPoint x: 566, endPoint y: 264, distance: 44.2
click at [566, 263] on li "Azure hosting" at bounding box center [625, 260] width 121 height 8
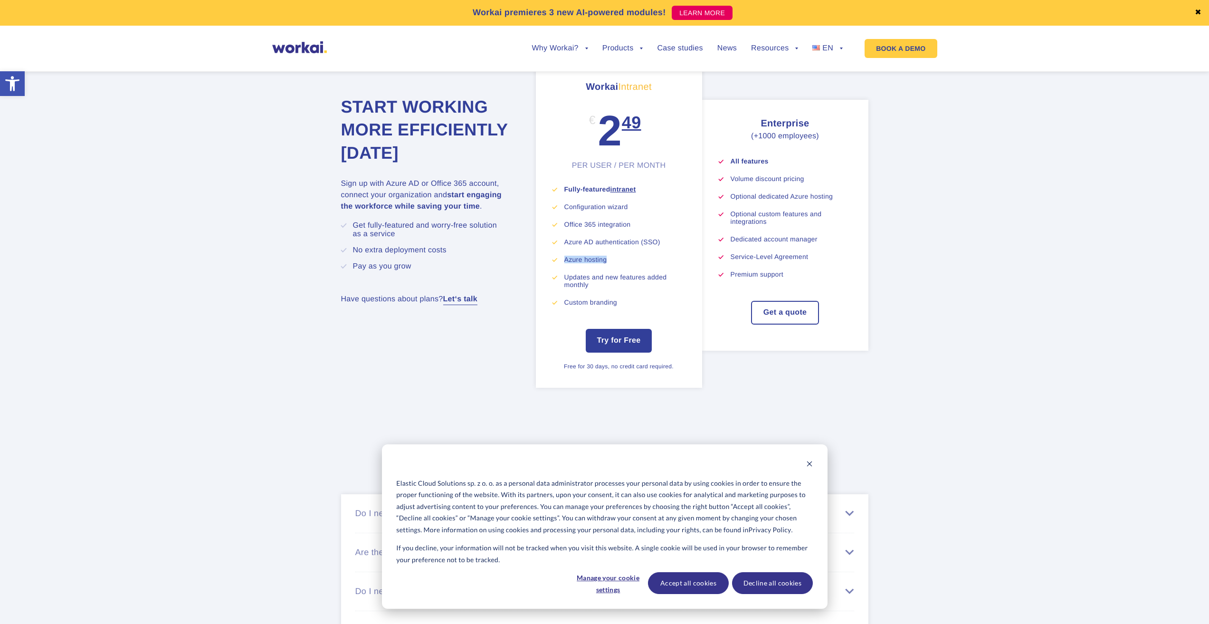
click at [566, 263] on li "Azure hosting" at bounding box center [625, 260] width 121 height 8
drag, startPoint x: 599, startPoint y: 268, endPoint x: 562, endPoint y: 269, distance: 37.1
click at [562, 269] on ul "Fully-featured intranet Configuration wizard Office 365 integration Azure AD au…" at bounding box center [619, 245] width 133 height 121
drag, startPoint x: 592, startPoint y: 290, endPoint x: 562, endPoint y: 284, distance: 30.5
click at [565, 284] on li "Updates and new features added monthly" at bounding box center [625, 280] width 121 height 15
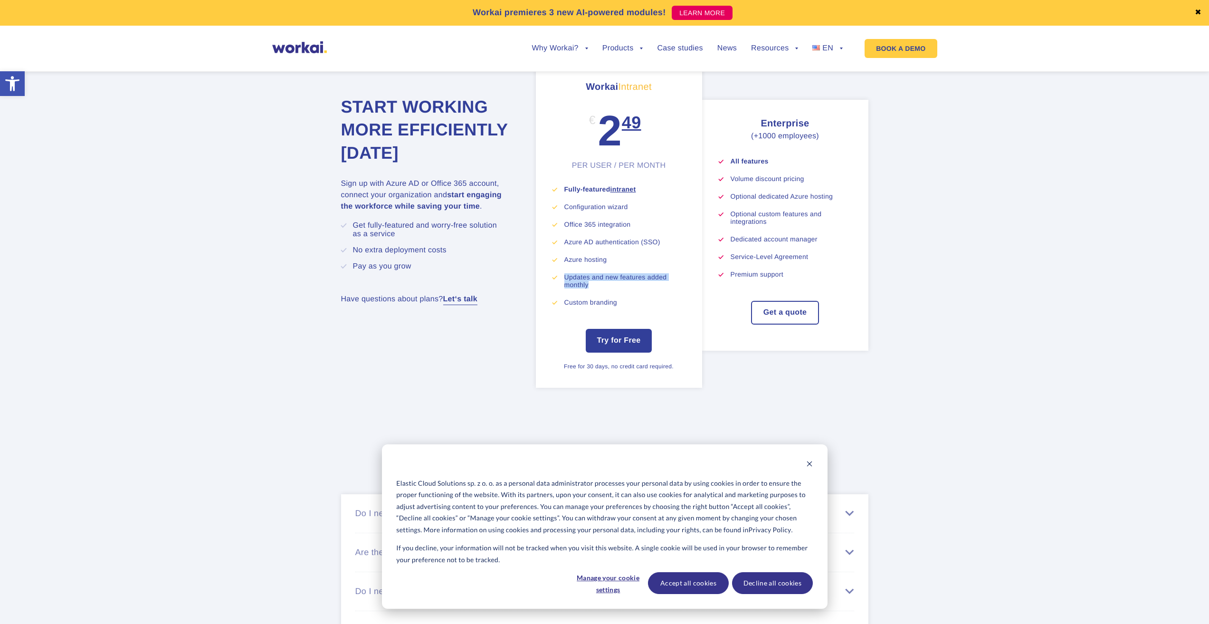
click at [597, 288] on li "Updates and new features added monthly" at bounding box center [625, 280] width 121 height 15
drag, startPoint x: 628, startPoint y: 306, endPoint x: 560, endPoint y: 308, distance: 68.0
click at [565, 306] on li "Custom branding" at bounding box center [625, 302] width 121 height 8
click at [604, 306] on li "Custom branding" at bounding box center [625, 302] width 121 height 8
drag, startPoint x: 642, startPoint y: 307, endPoint x: 564, endPoint y: 306, distance: 78.4
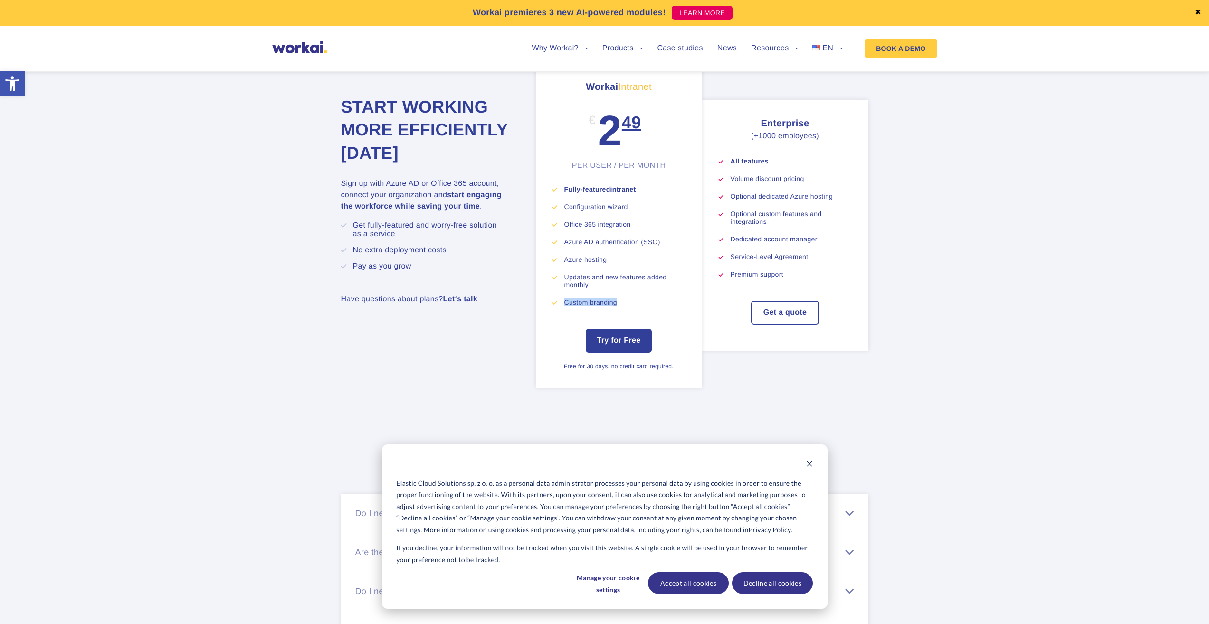
click at [564, 306] on ul "Fully-featured intranet Configuration wizard Office 365 integration Azure AD au…" at bounding box center [619, 245] width 133 height 121
drag, startPoint x: 600, startPoint y: 295, endPoint x: 564, endPoint y: 285, distance: 37.8
click at [565, 285] on li "Updates and new features added monthly" at bounding box center [625, 280] width 121 height 15
drag, startPoint x: 600, startPoint y: 288, endPoint x: 560, endPoint y: 286, distance: 40.5
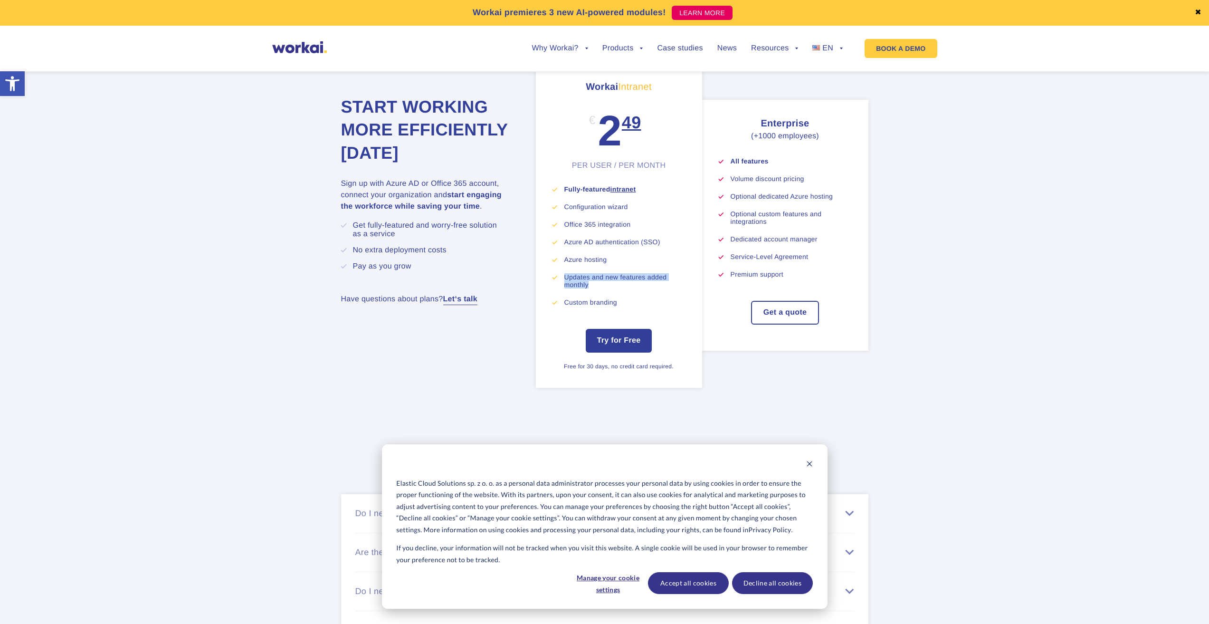
click at [565, 286] on li "Updates and new features added monthly" at bounding box center [625, 280] width 121 height 15
drag, startPoint x: 634, startPoint y: 231, endPoint x: 569, endPoint y: 228, distance: 65.2
click at [578, 228] on li "Office 365 integration" at bounding box center [625, 224] width 121 height 8
click at [563, 228] on ul "Fully-featured intranet Configuration wizard Office 365 integration Azure AD au…" at bounding box center [619, 245] width 133 height 121
drag, startPoint x: 565, startPoint y: 228, endPoint x: 642, endPoint y: 229, distance: 77.5
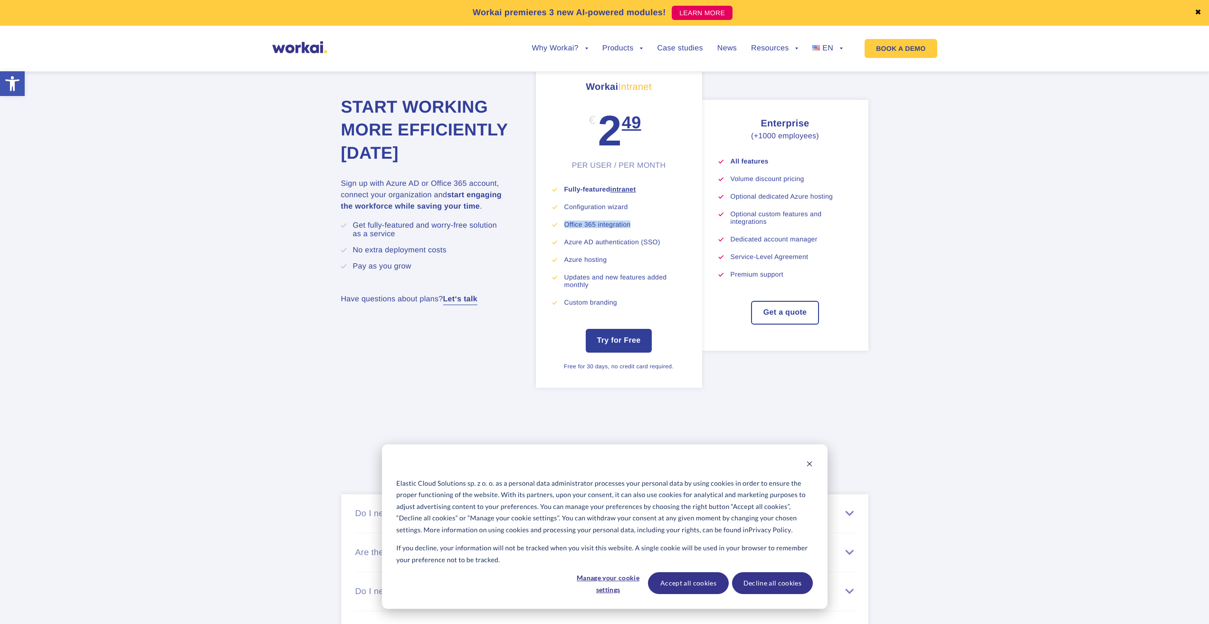
click at [642, 228] on li "Office 365 integration" at bounding box center [625, 224] width 121 height 8
drag, startPoint x: 640, startPoint y: 216, endPoint x: 564, endPoint y: 214, distance: 76.0
click at [565, 211] on li "Configuration wizard" at bounding box center [625, 207] width 121 height 8
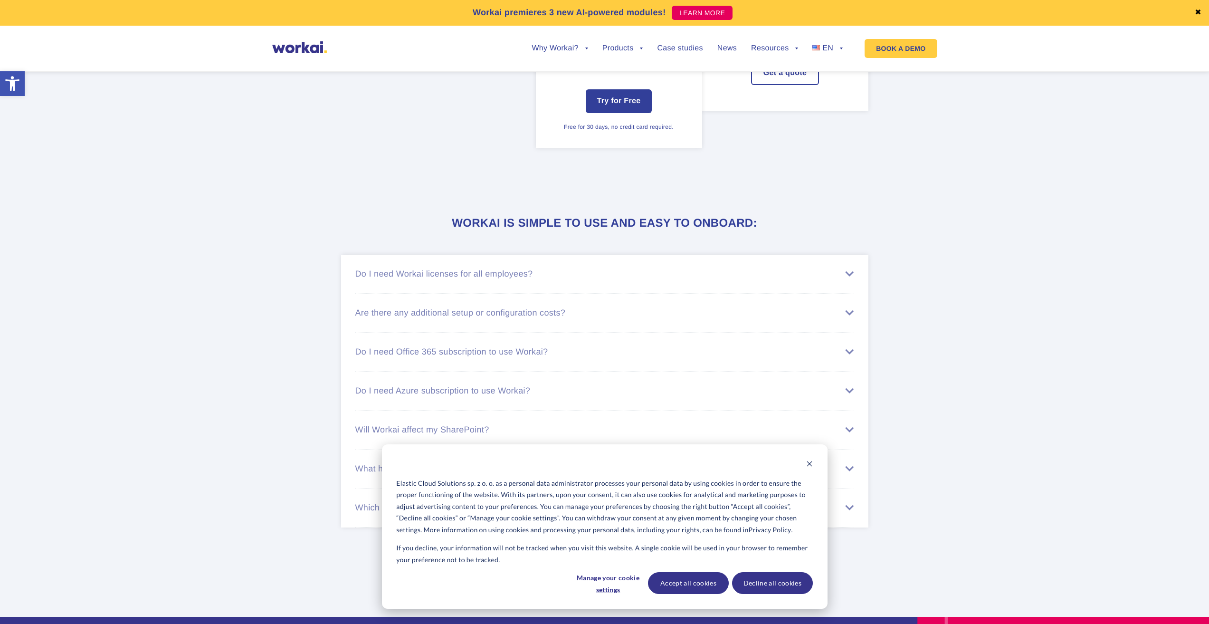
scroll to position [5433, 0]
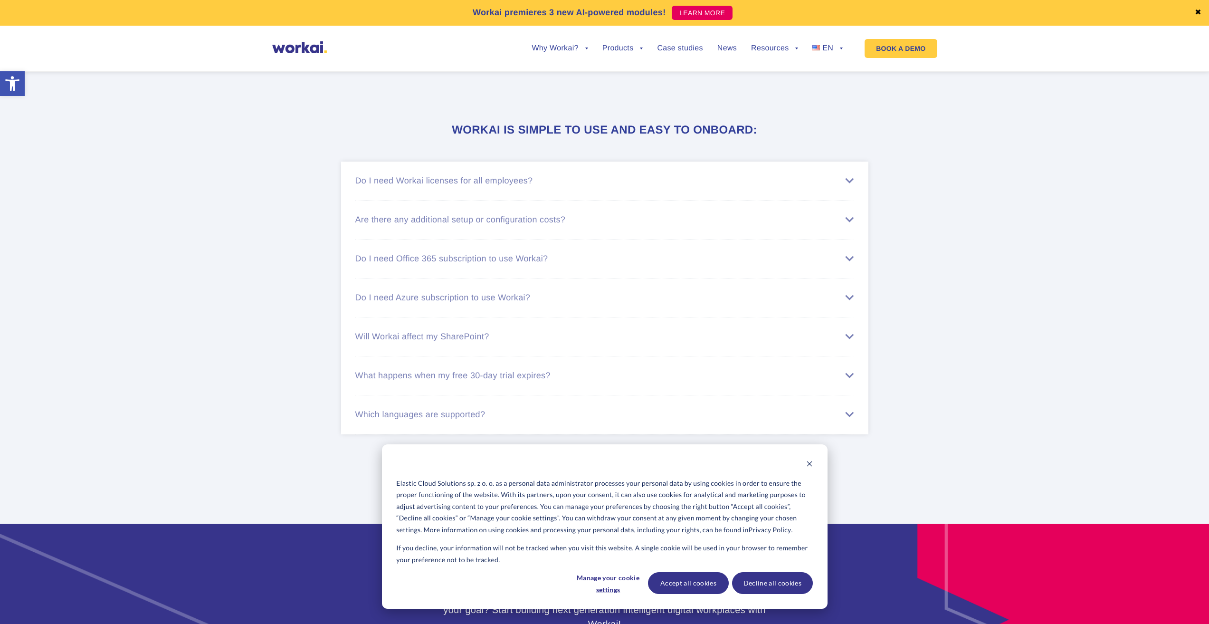
click at [848, 186] on div "Do I need Workai licenses for all employees?" at bounding box center [604, 181] width 499 height 10
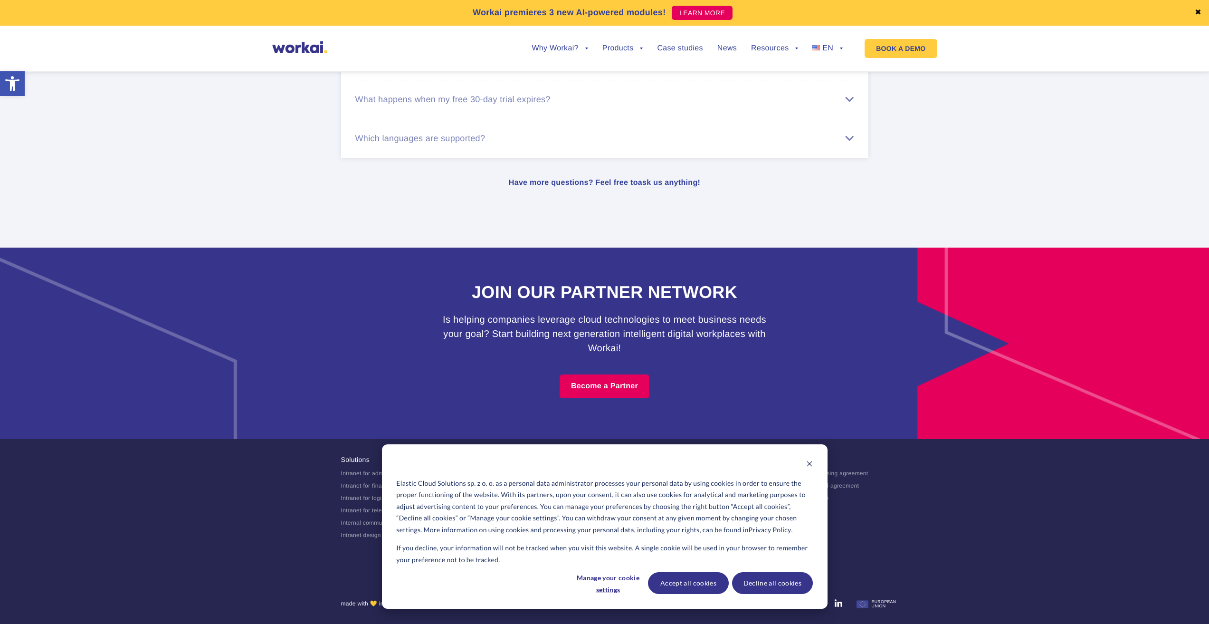
scroll to position [5776, 0]
